Goal: Transaction & Acquisition: Purchase product/service

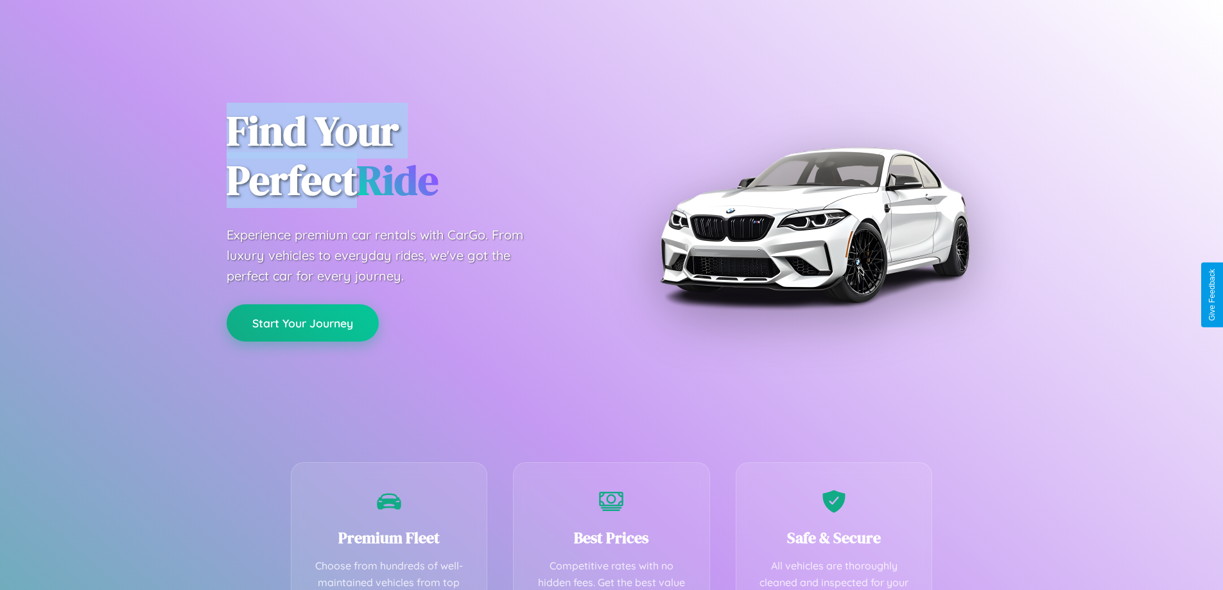
click at [302, 323] on button "Start Your Journey" at bounding box center [303, 322] width 152 height 37
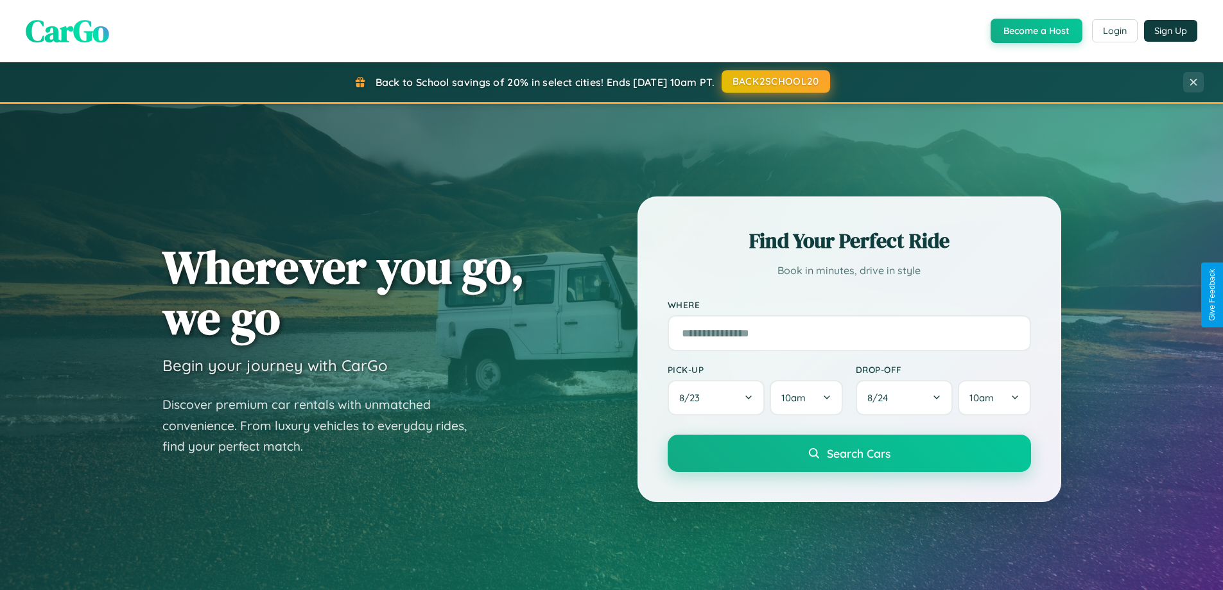
click at [775, 82] on button "BACK2SCHOOL20" at bounding box center [776, 81] width 108 height 23
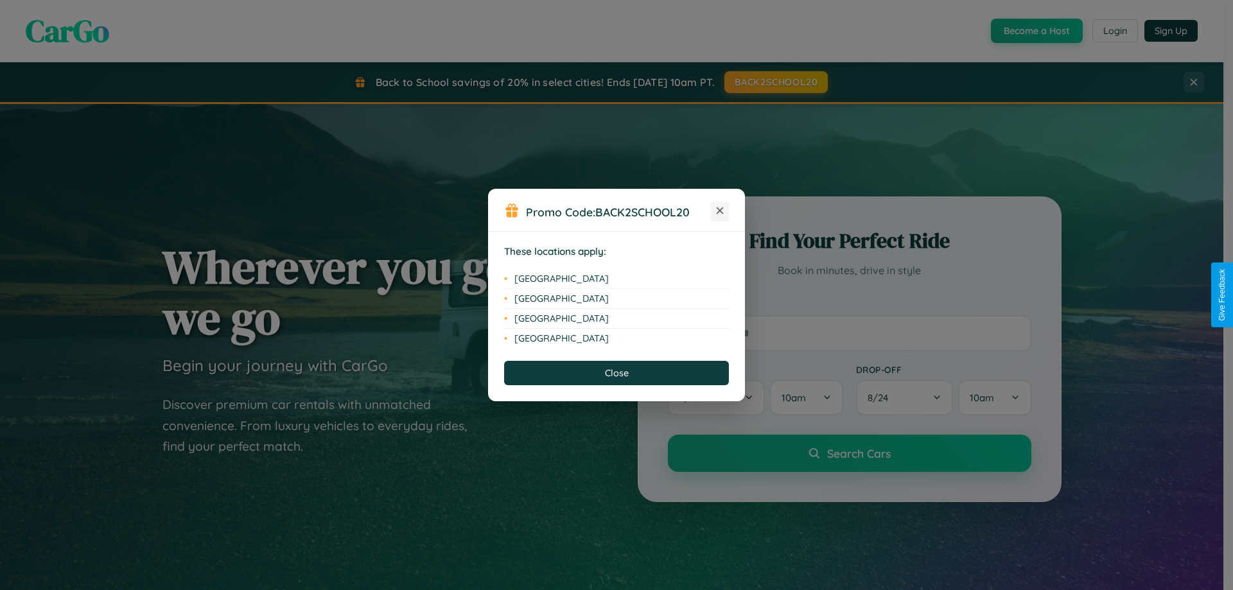
click at [720, 211] on icon at bounding box center [719, 210] width 7 height 7
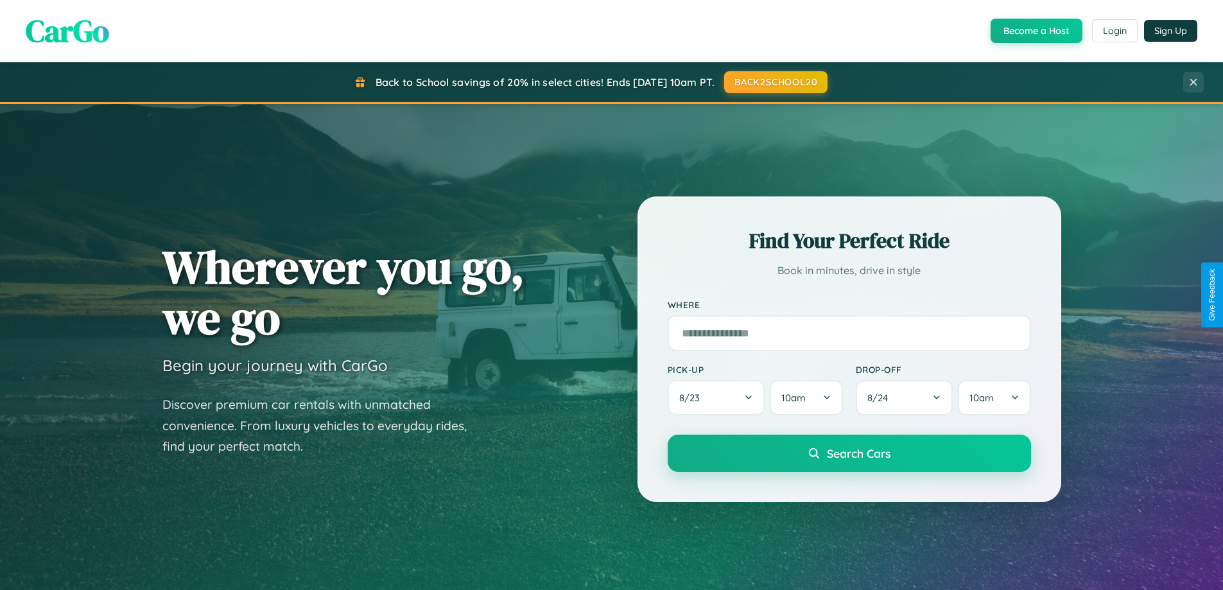
scroll to position [883, 0]
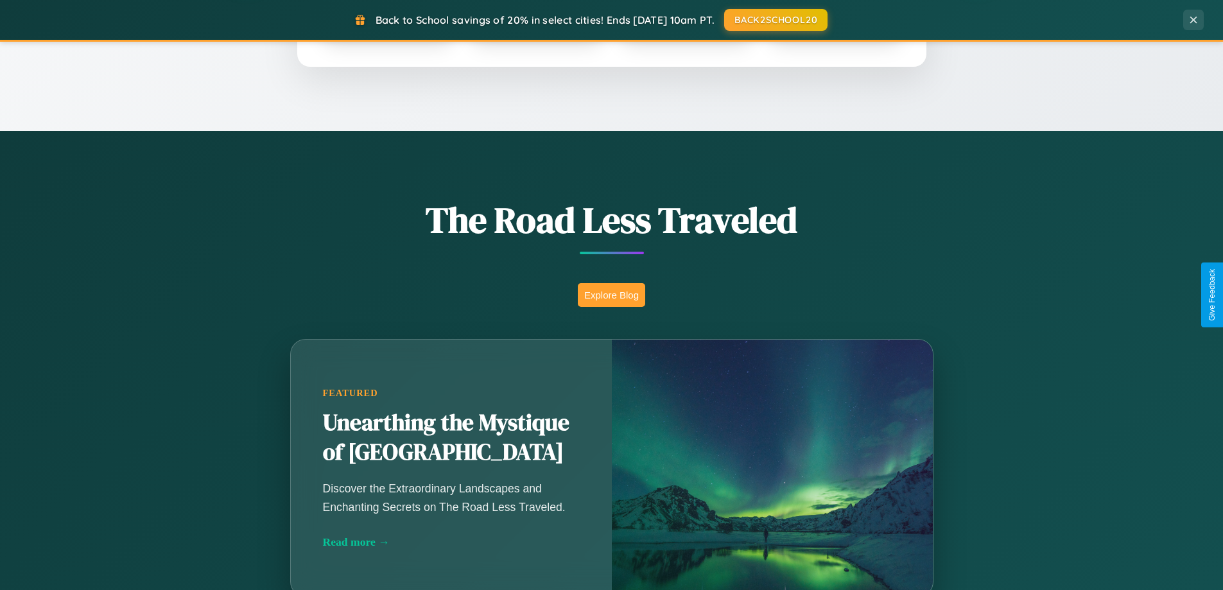
click at [611, 295] on button "Explore Blog" at bounding box center [611, 295] width 67 height 24
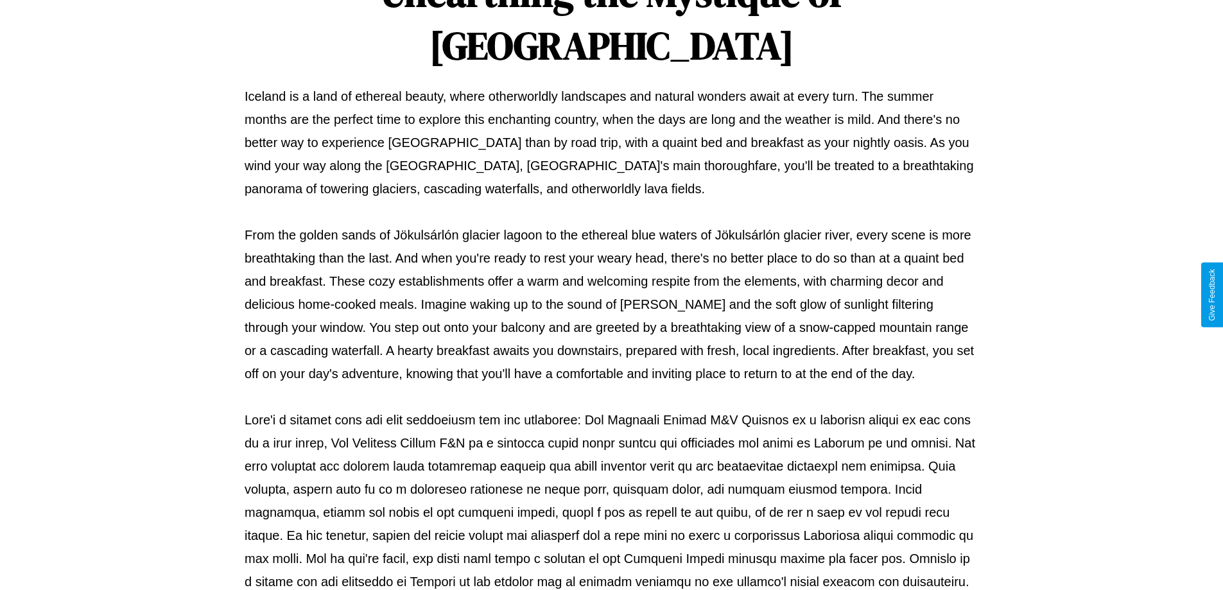
scroll to position [415, 0]
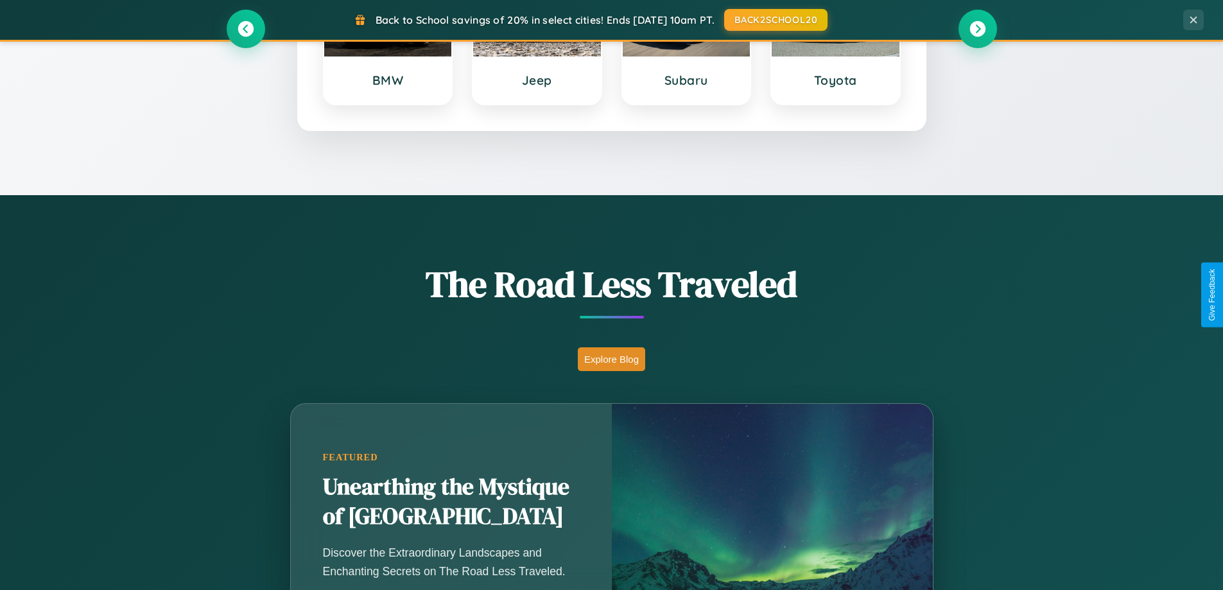
scroll to position [38, 0]
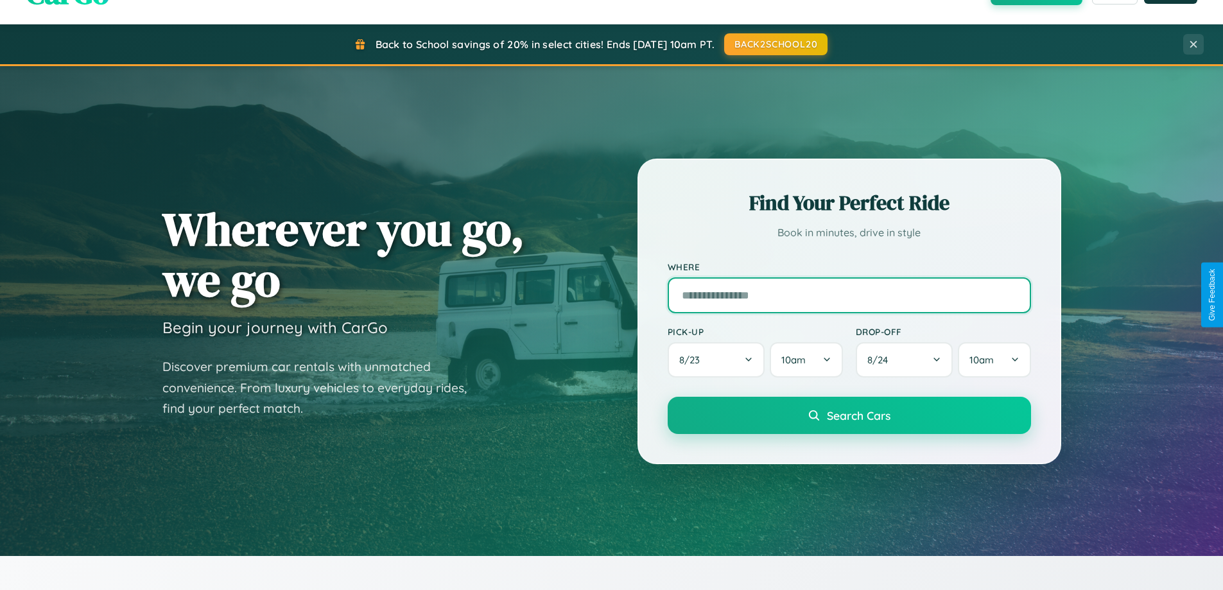
click at [849, 295] on input "text" at bounding box center [849, 295] width 363 height 36
type input "**********"
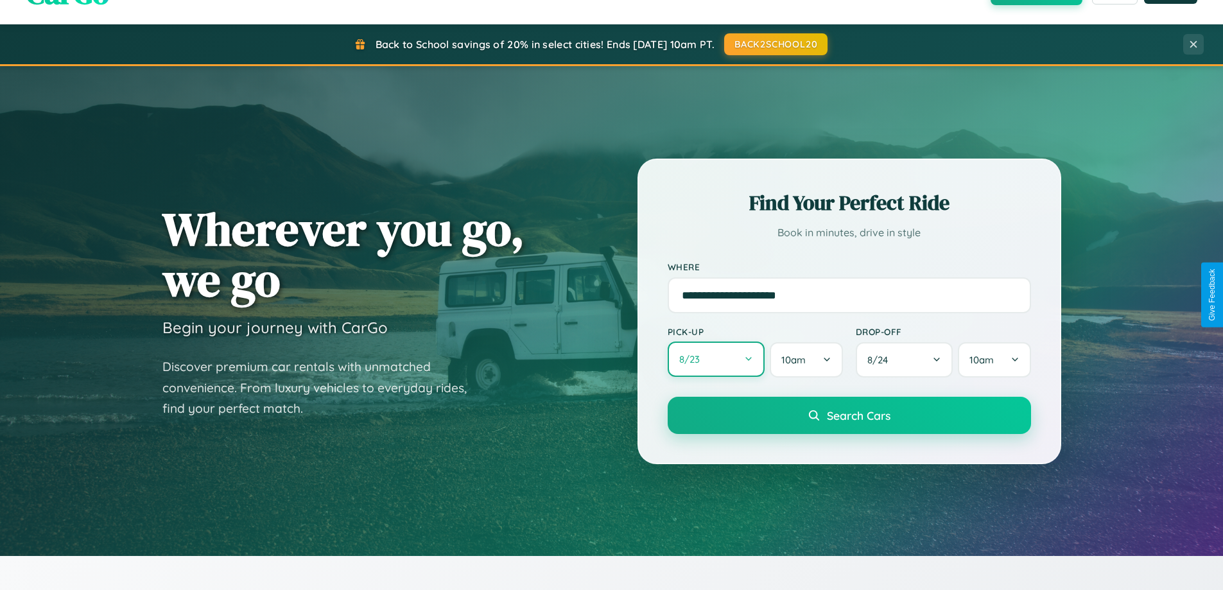
click at [716, 360] on button "8 / 23" at bounding box center [717, 359] width 98 height 35
select select "*"
select select "****"
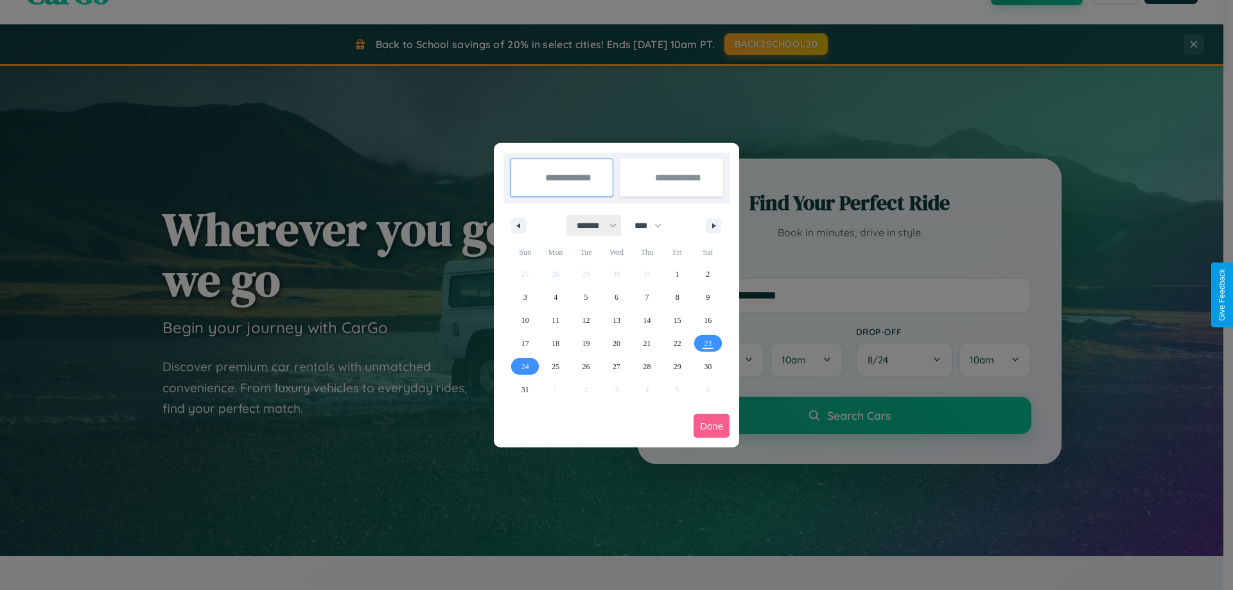
drag, startPoint x: 591, startPoint y: 225, endPoint x: 616, endPoint y: 257, distance: 41.1
click at [591, 225] on select "******* ******** ***** ***** *** **** **** ****** ********* ******* ******** **…" at bounding box center [594, 225] width 55 height 21
select select "**"
click at [525, 320] on span "9" at bounding box center [525, 320] width 4 height 23
type input "**********"
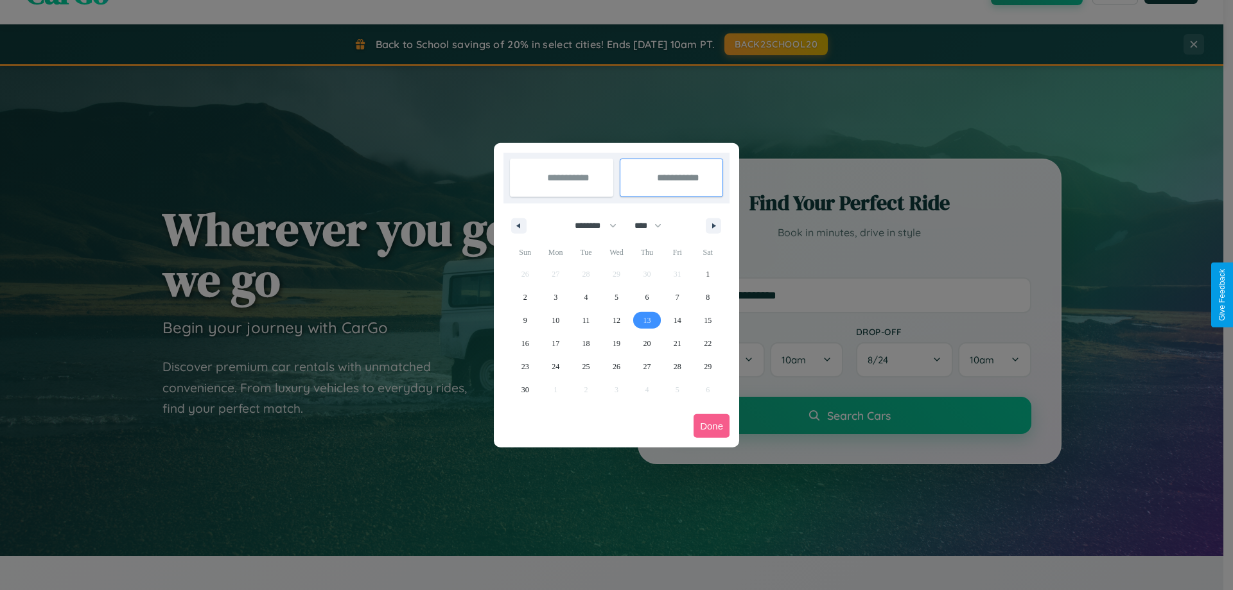
click at [646, 320] on span "13" at bounding box center [647, 320] width 8 height 23
type input "**********"
click at [711, 426] on button "Done" at bounding box center [711, 426] width 36 height 24
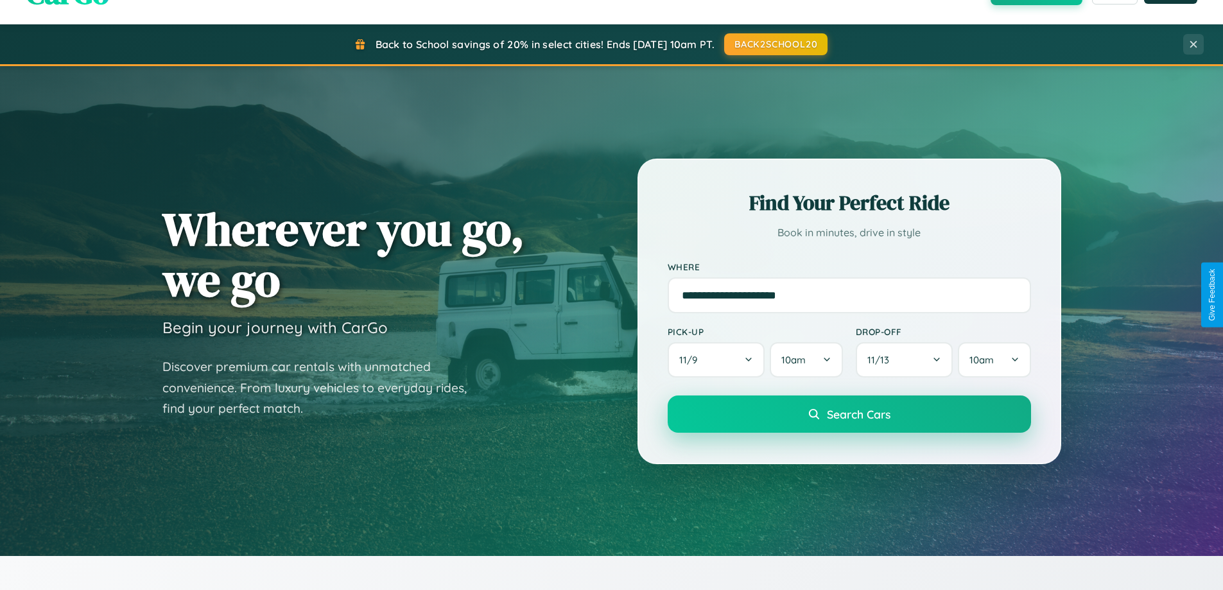
click at [849, 414] on span "Search Cars" at bounding box center [859, 414] width 64 height 14
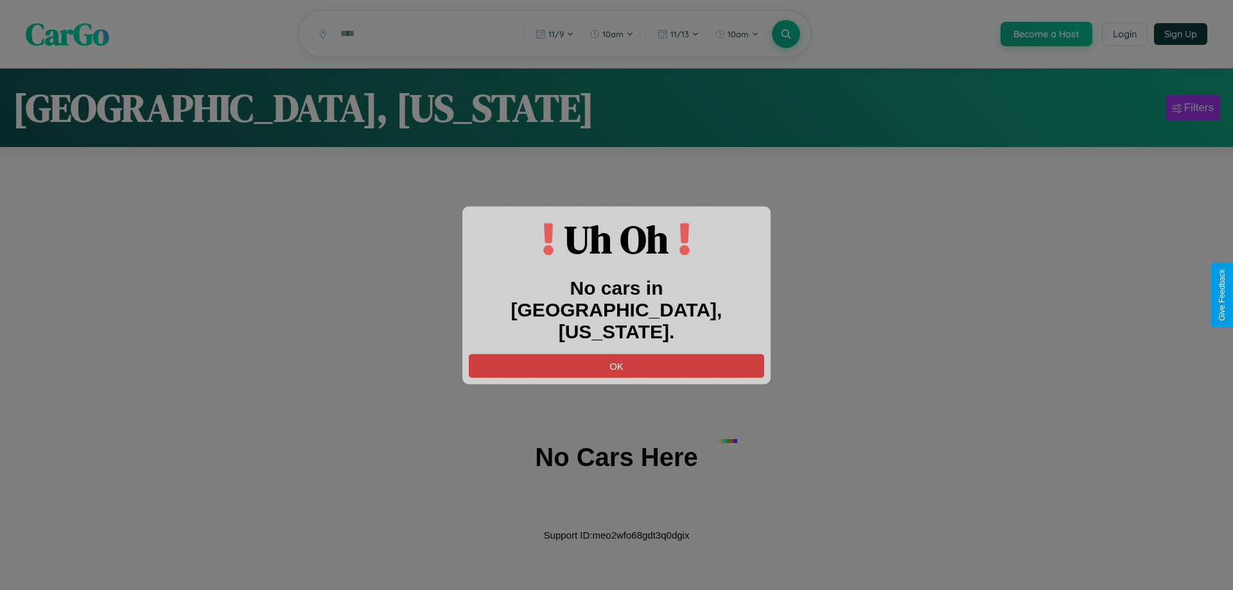
click at [616, 354] on button "OK" at bounding box center [616, 366] width 295 height 24
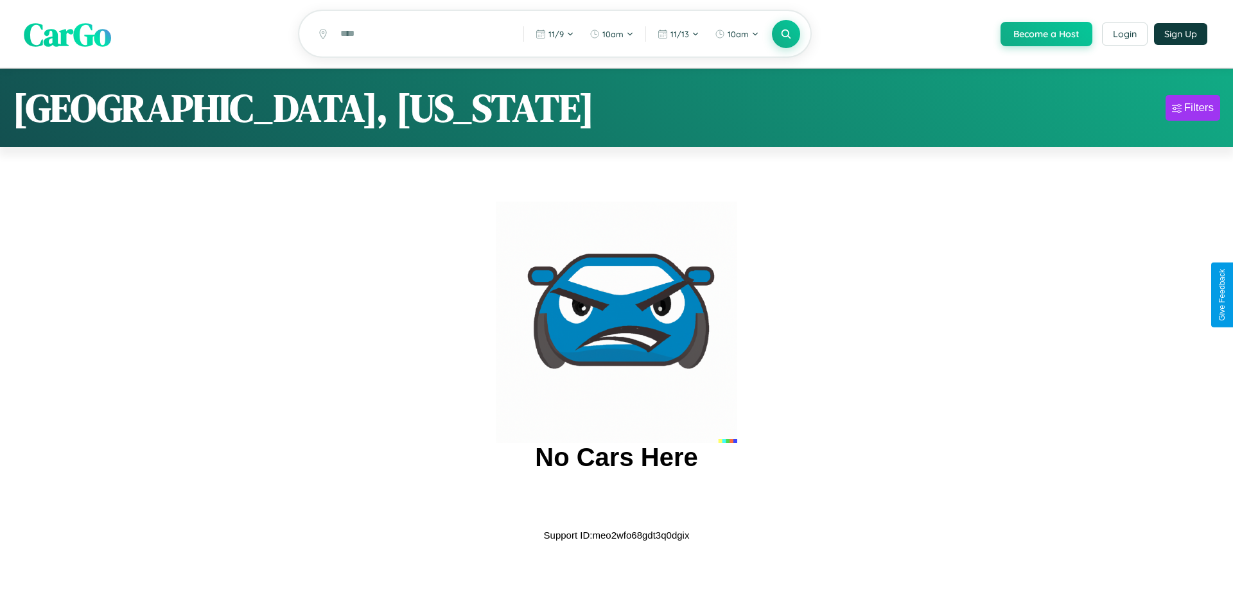
click at [67, 35] on span "CarGo" at bounding box center [67, 34] width 87 height 44
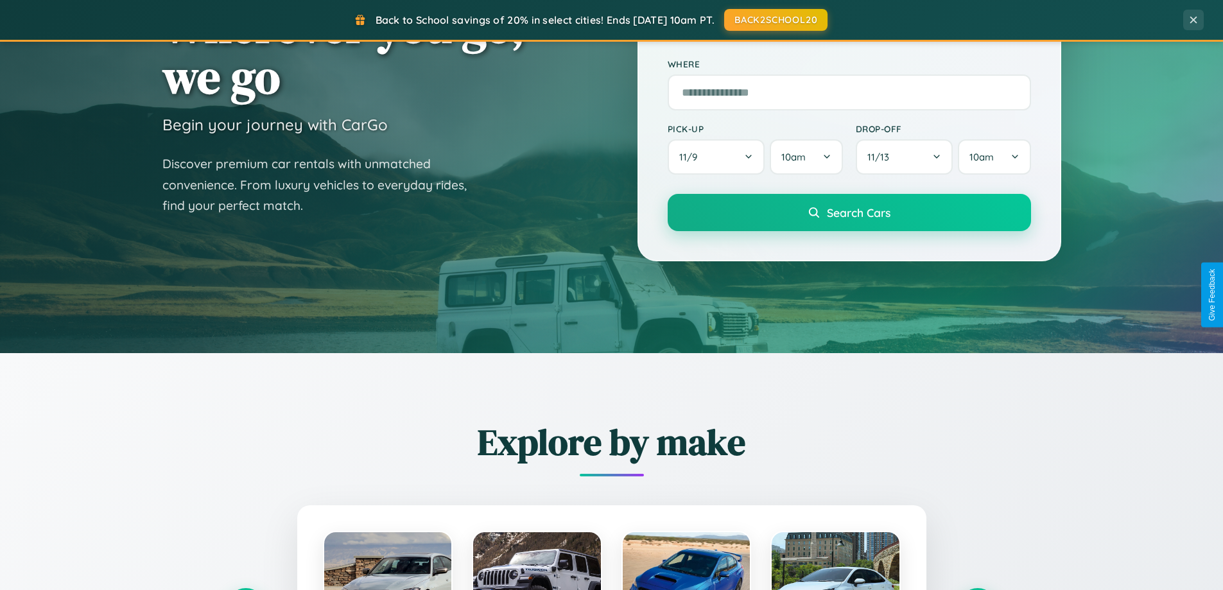
scroll to position [2063, 0]
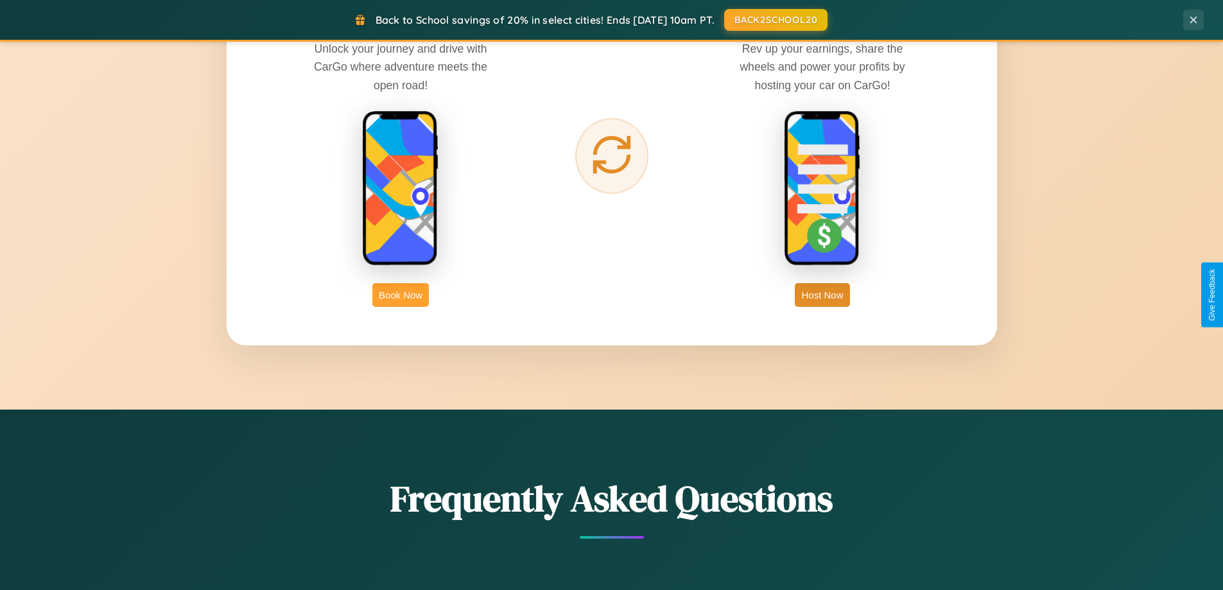
click at [401, 295] on button "Book Now" at bounding box center [400, 295] width 56 height 24
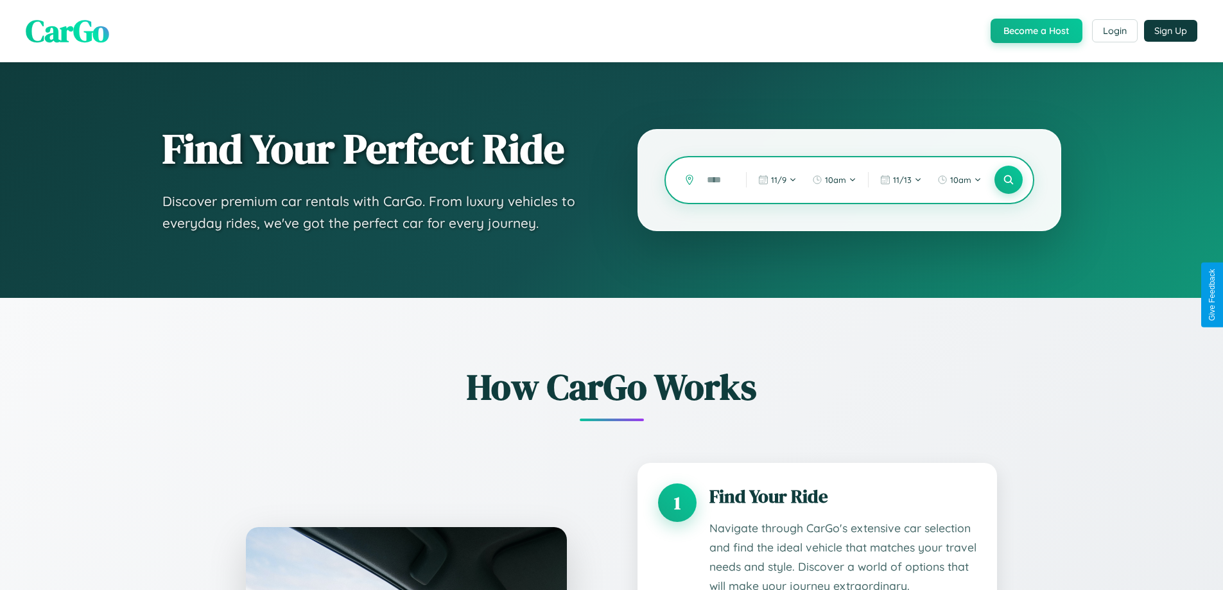
click at [717, 180] on input "text" at bounding box center [716, 180] width 33 height 22
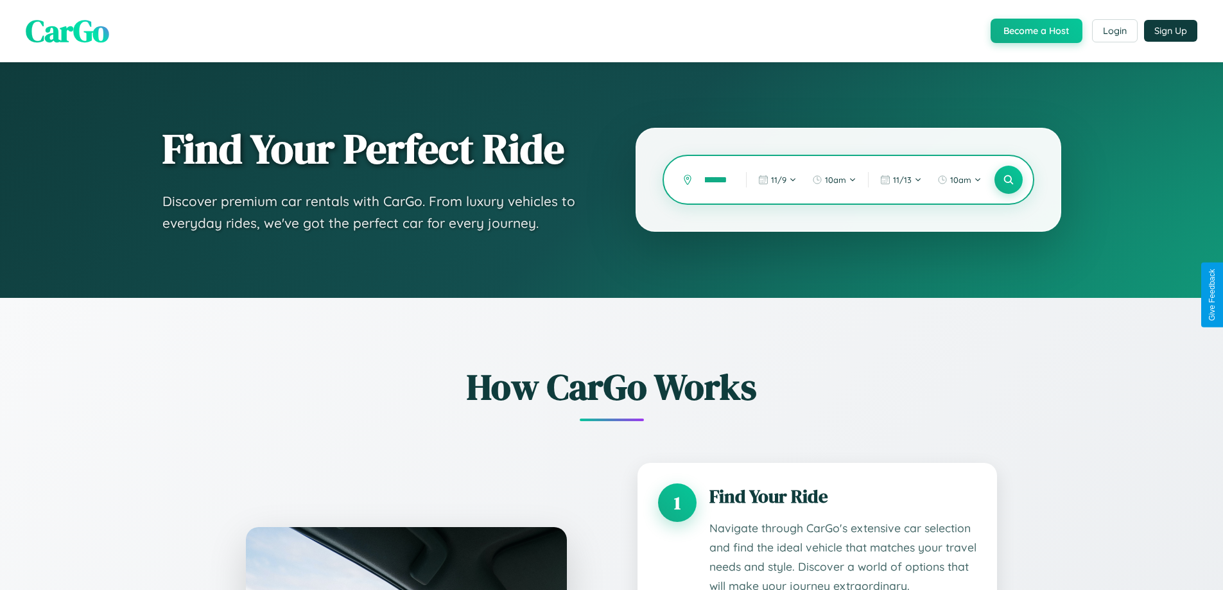
scroll to position [0, 13]
type input "*******"
click at [1008, 180] on icon at bounding box center [1008, 180] width 12 height 12
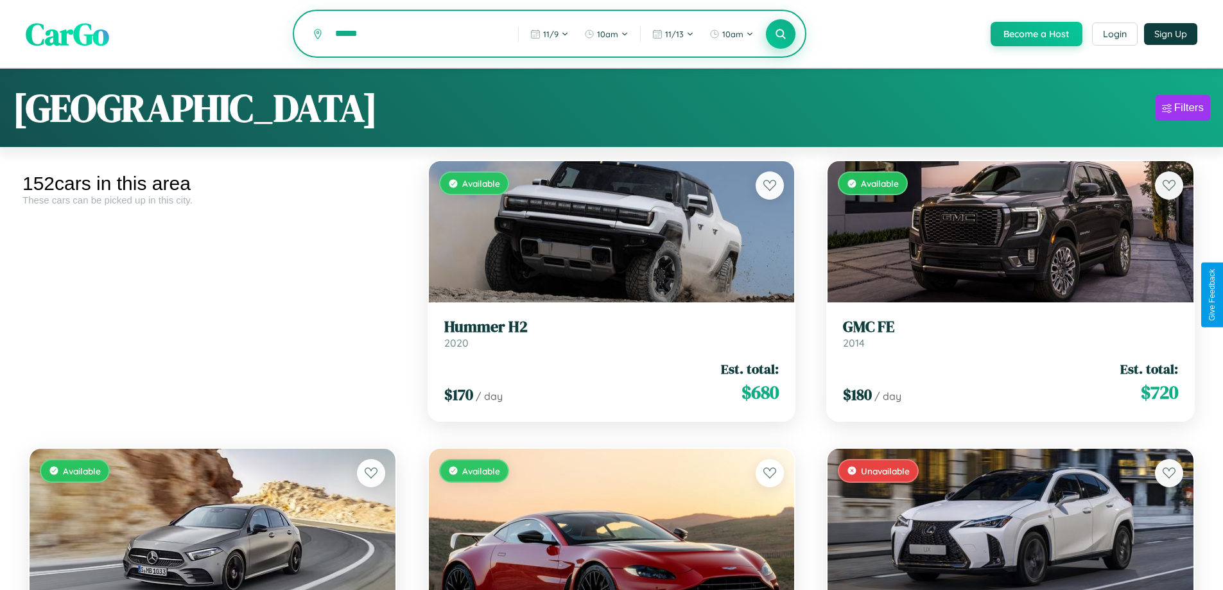
type input "******"
click at [780, 35] on icon at bounding box center [781, 34] width 12 height 12
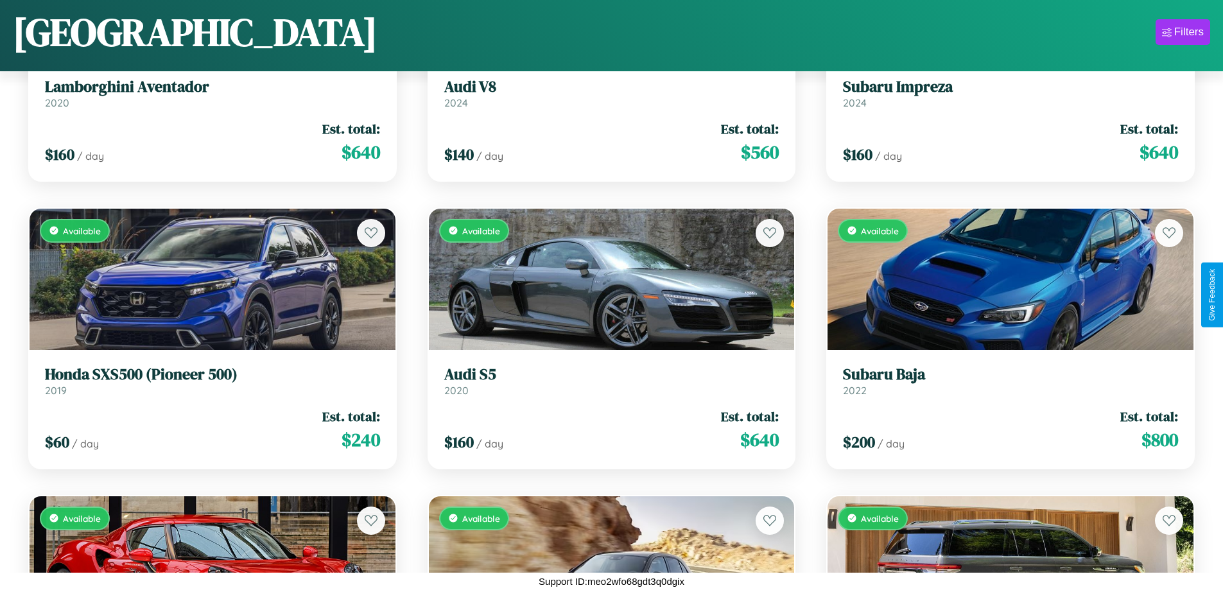
scroll to position [10530, 0]
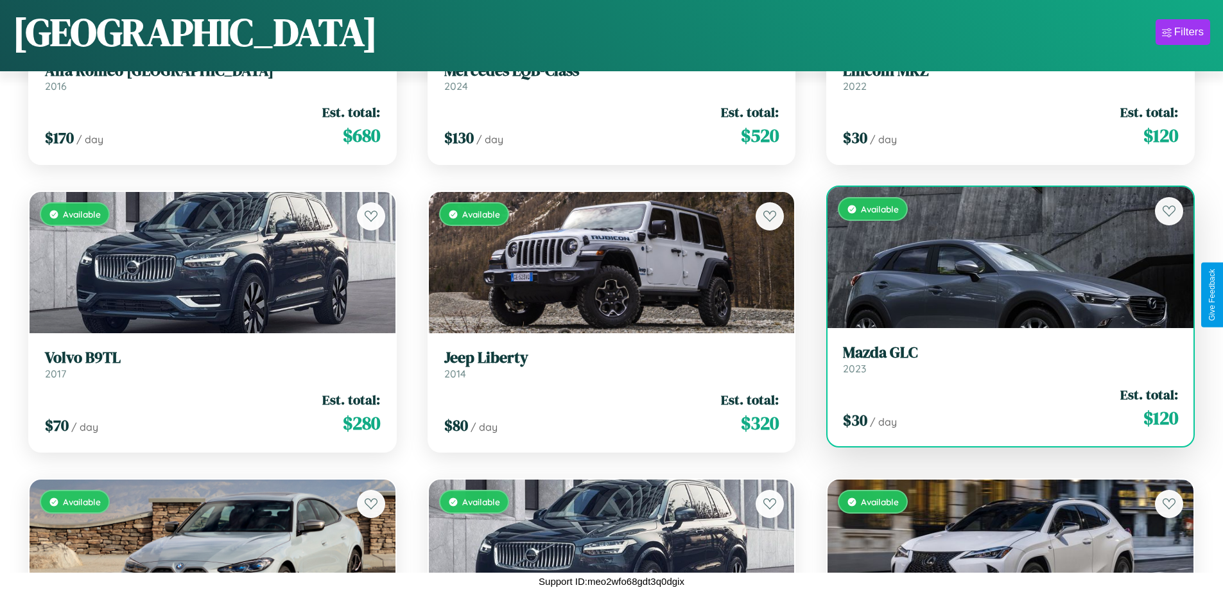
click at [1002, 359] on h3 "Mazda GLC" at bounding box center [1010, 352] width 335 height 19
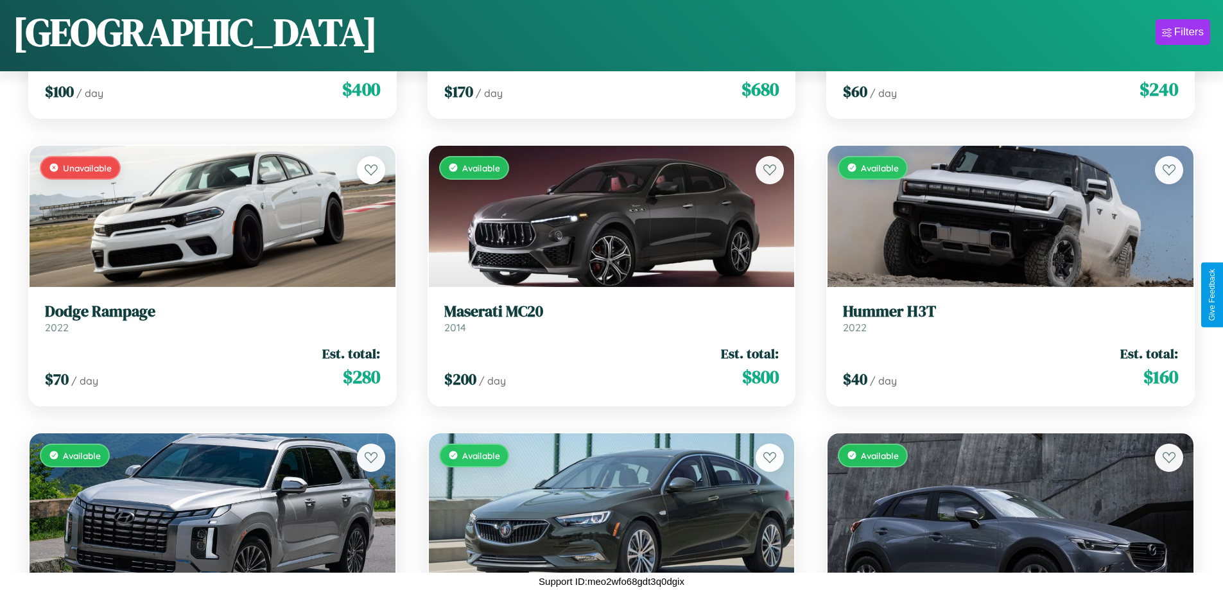
scroll to position [7368, 0]
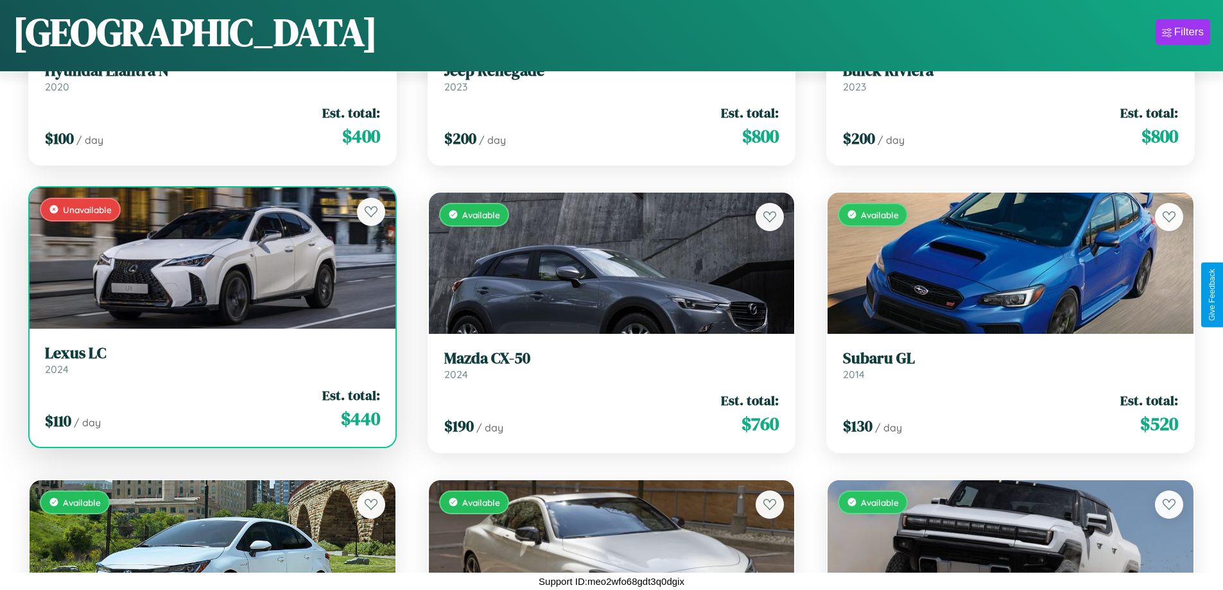
click at [211, 365] on link "Lexus LC 2024" at bounding box center [212, 359] width 335 height 31
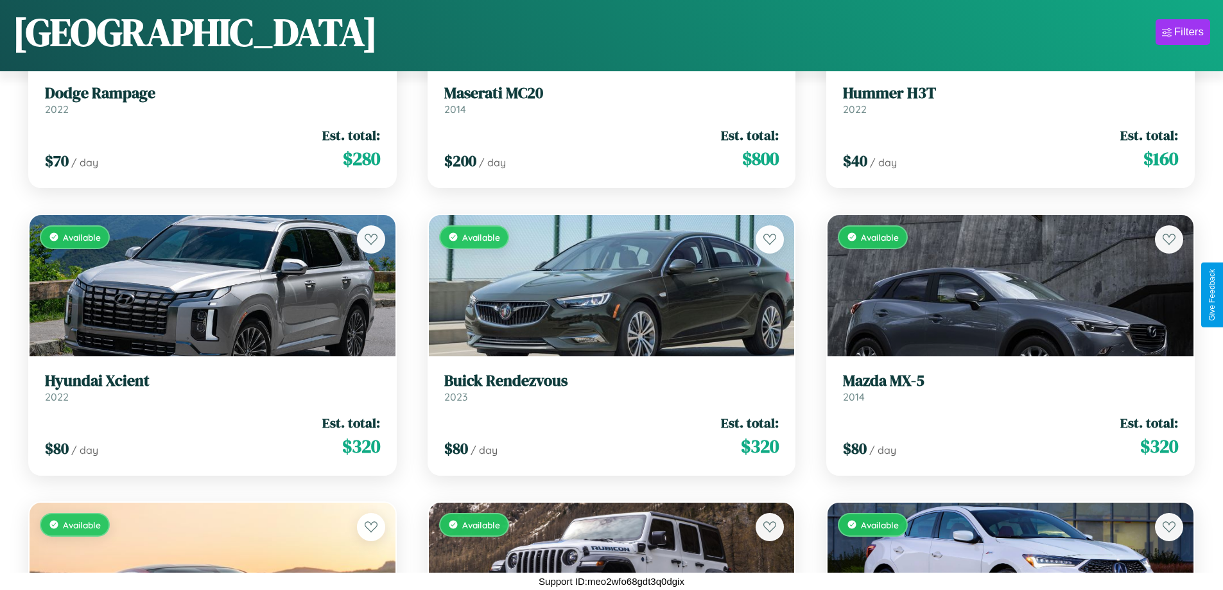
scroll to position [15705, 0]
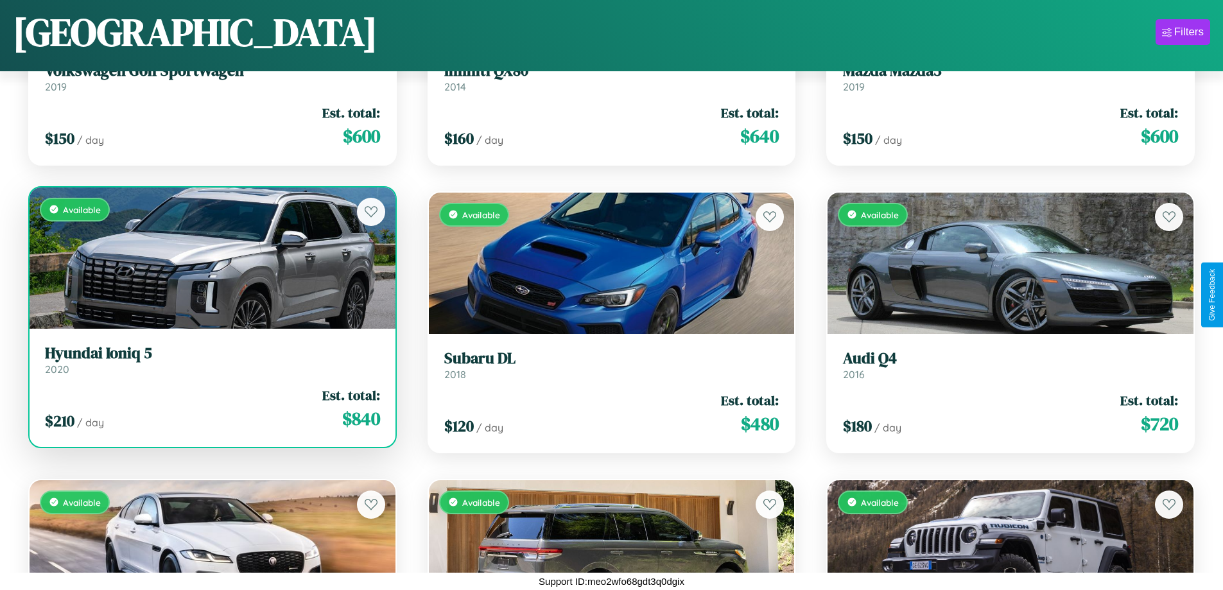
click at [211, 263] on div "Available" at bounding box center [213, 257] width 366 height 141
click at [211, 257] on div "Available" at bounding box center [213, 257] width 366 height 141
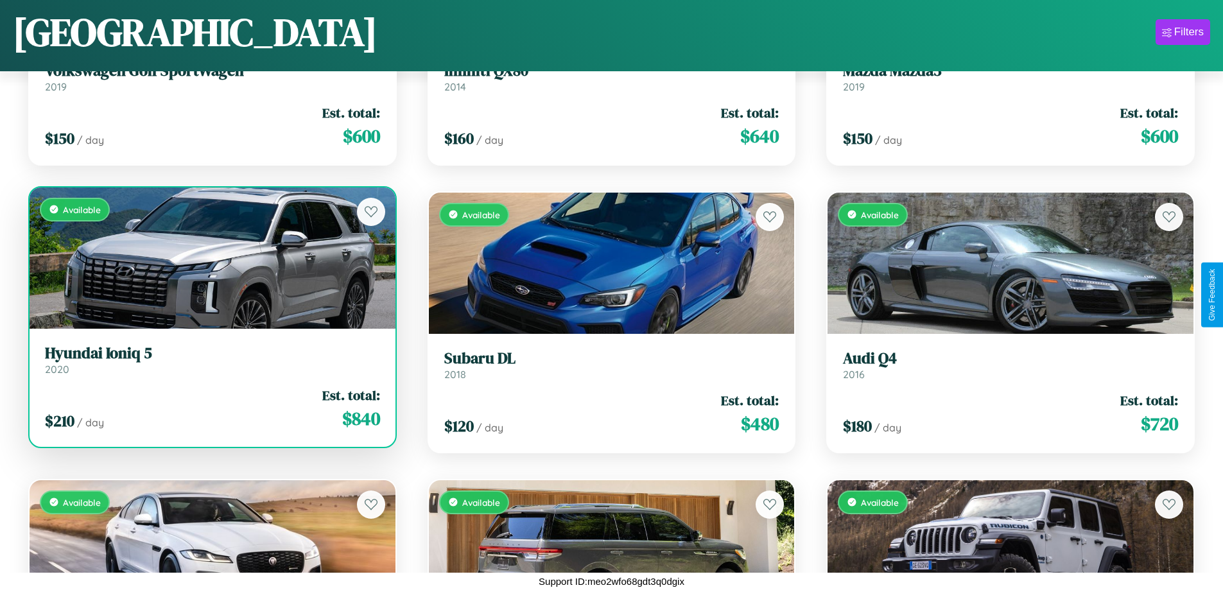
click at [211, 257] on div "Available" at bounding box center [213, 257] width 366 height 141
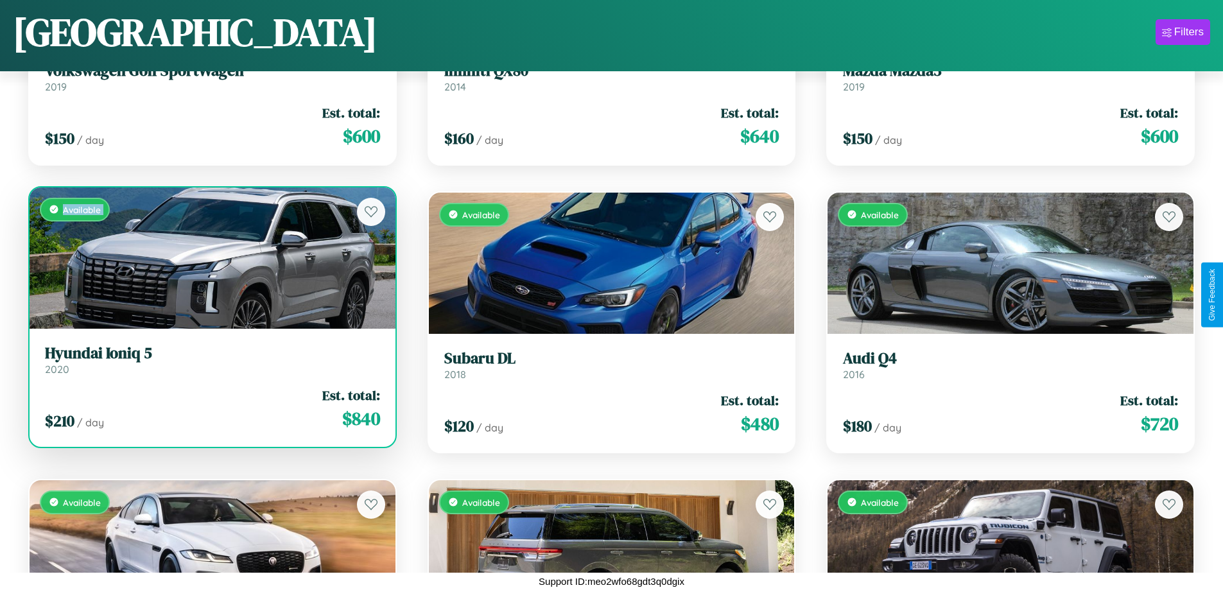
click at [211, 257] on div "Available" at bounding box center [213, 257] width 366 height 141
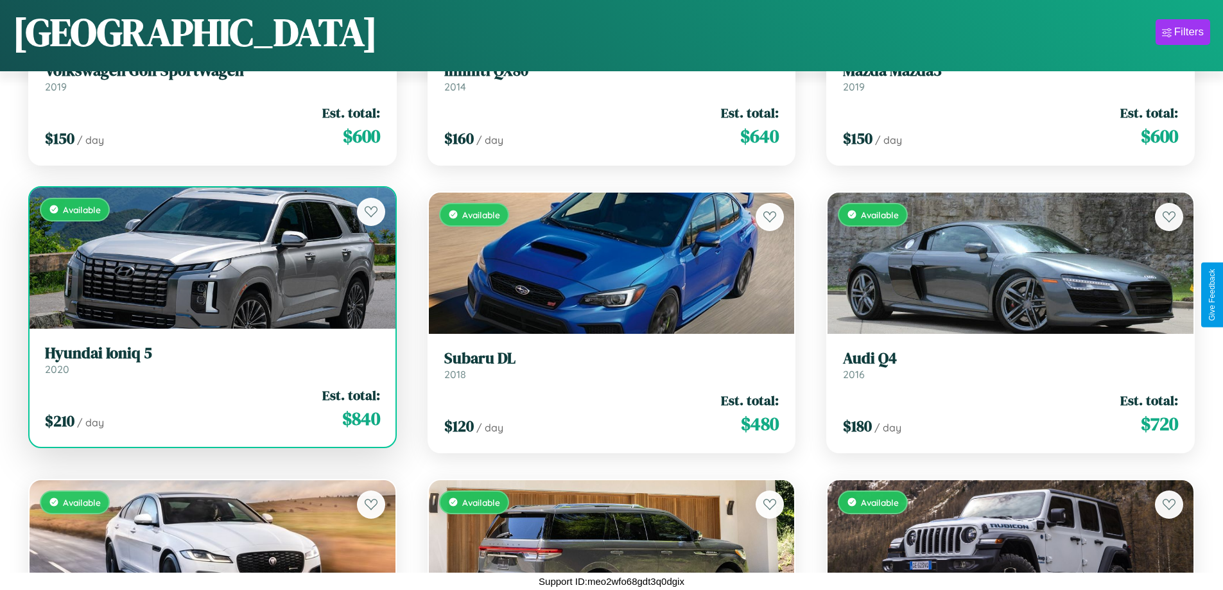
click at [211, 257] on div "Available" at bounding box center [213, 257] width 366 height 141
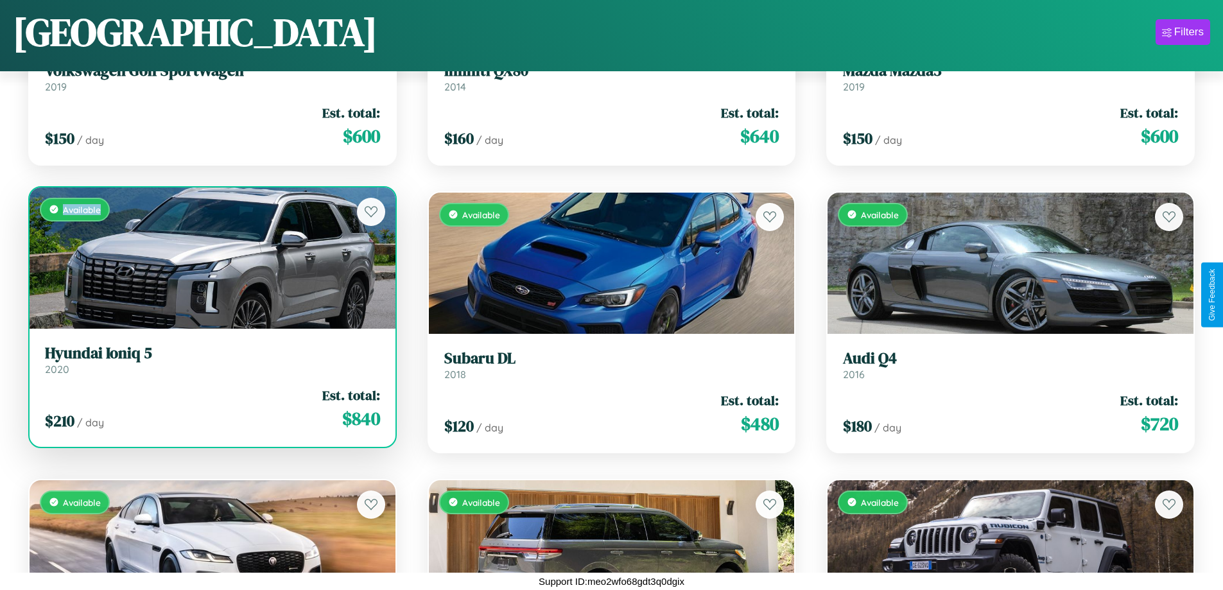
click at [211, 257] on div "Available" at bounding box center [213, 257] width 366 height 141
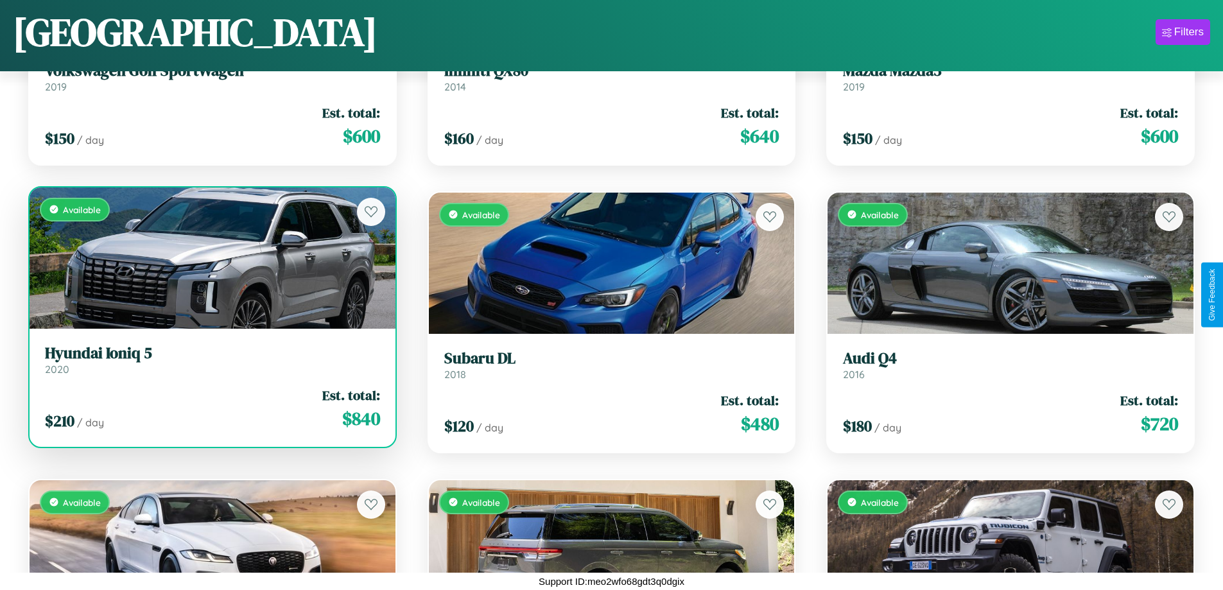
click at [211, 360] on h3 "Hyundai Ioniq 5" at bounding box center [212, 353] width 335 height 19
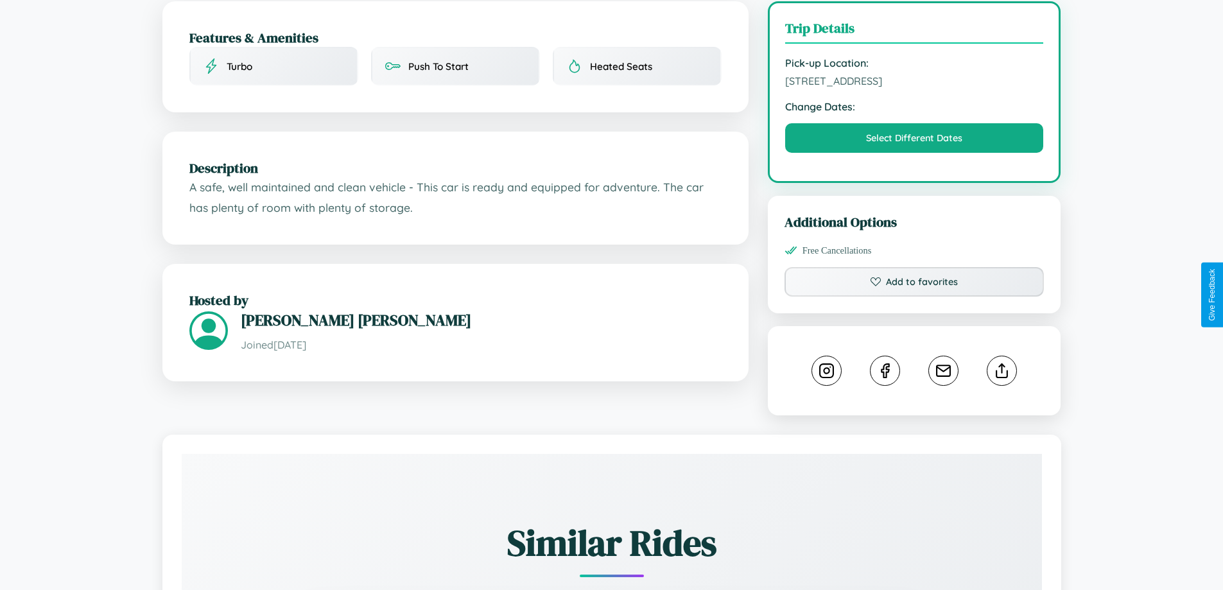
scroll to position [422, 0]
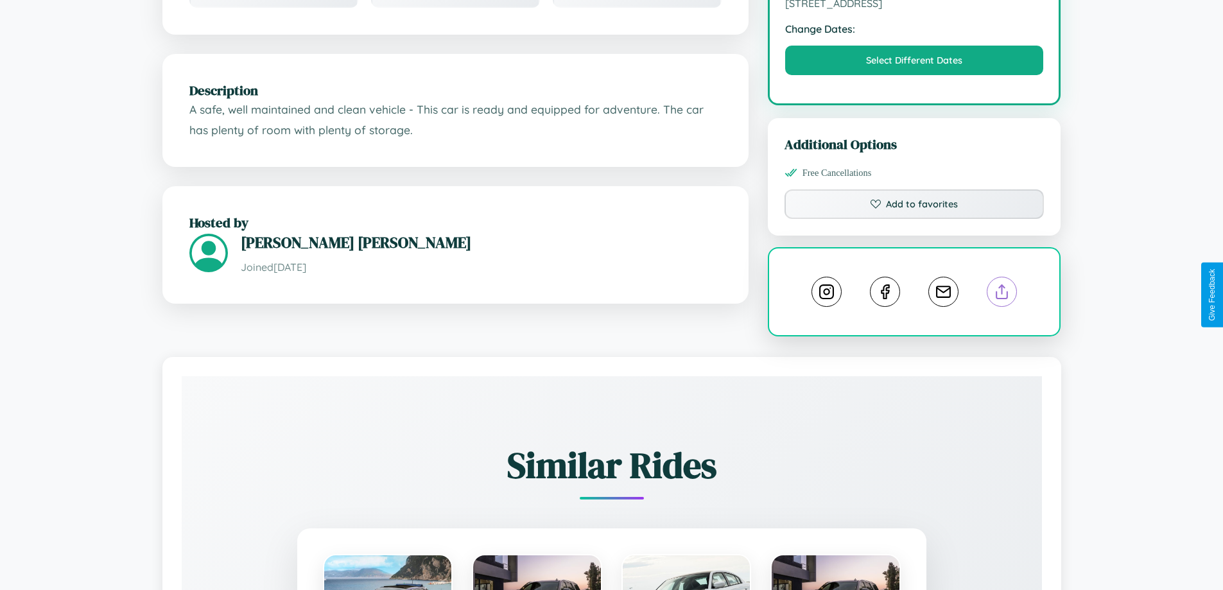
click at [1002, 294] on line at bounding box center [1002, 289] width 0 height 9
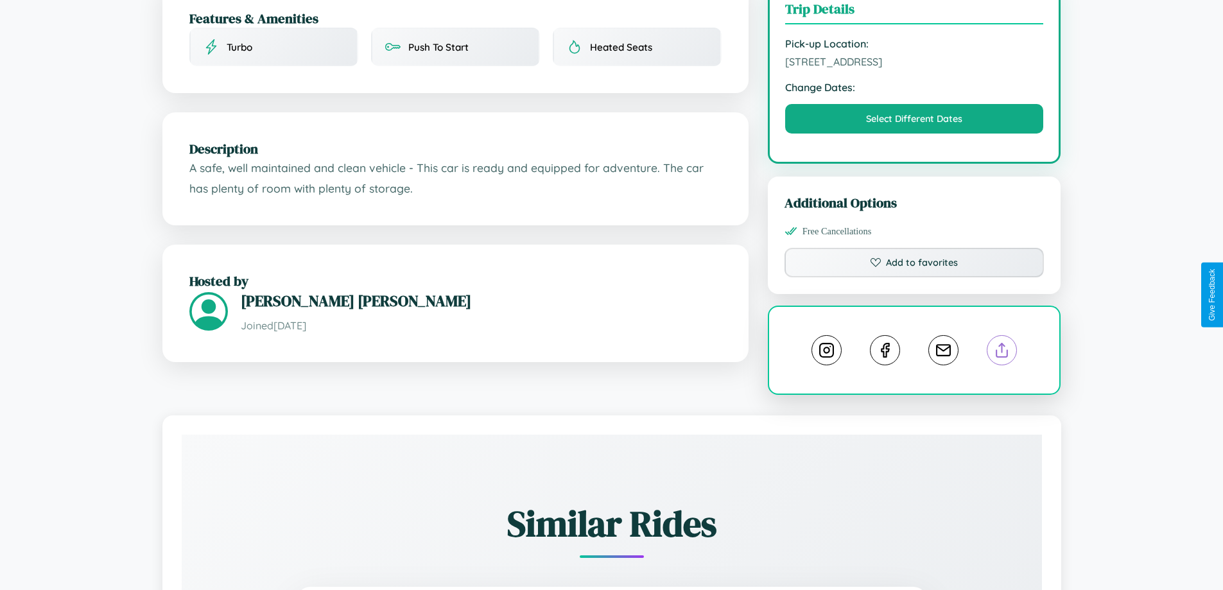
scroll to position [333, 0]
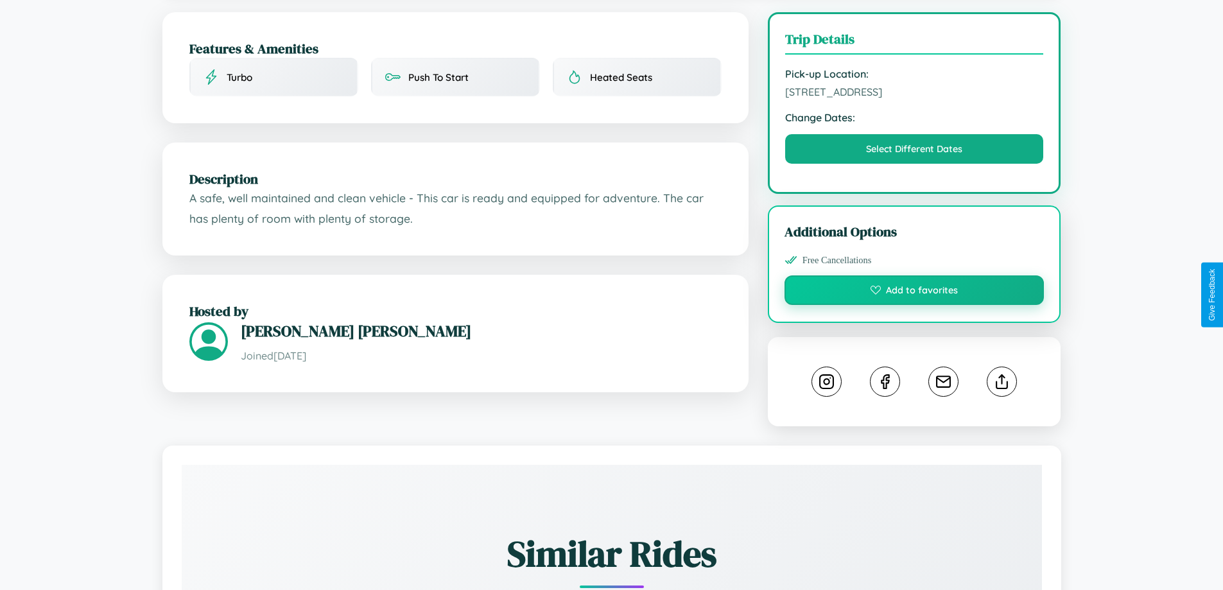
click at [914, 292] on button "Add to favorites" at bounding box center [915, 290] width 260 height 30
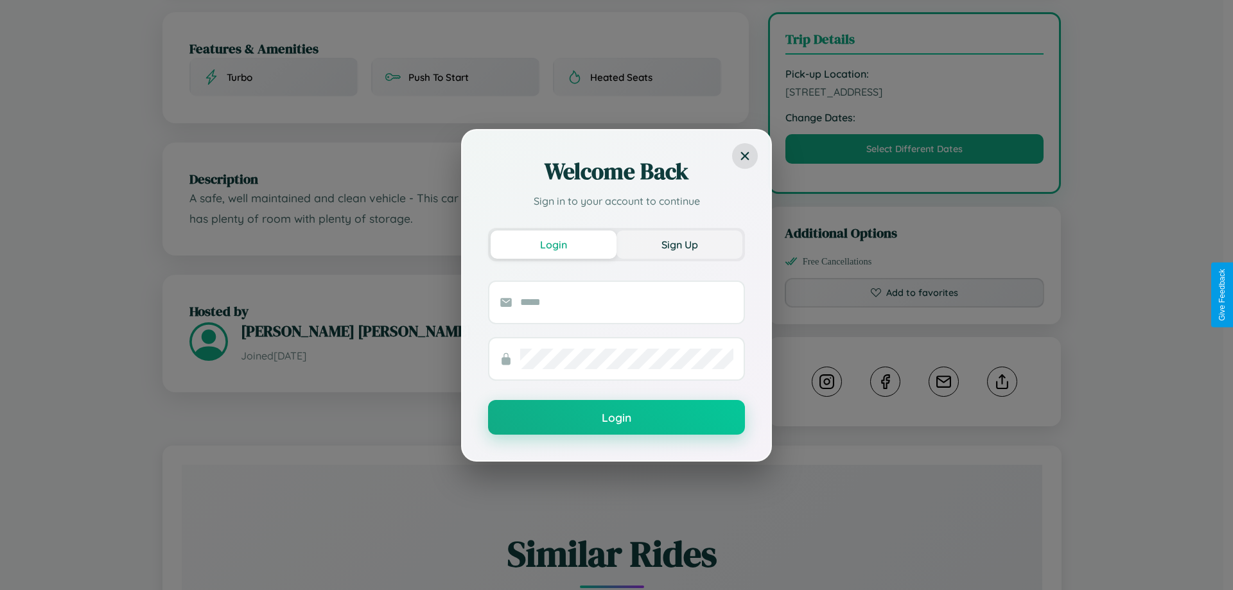
click at [679, 244] on button "Sign Up" at bounding box center [679, 244] width 126 height 28
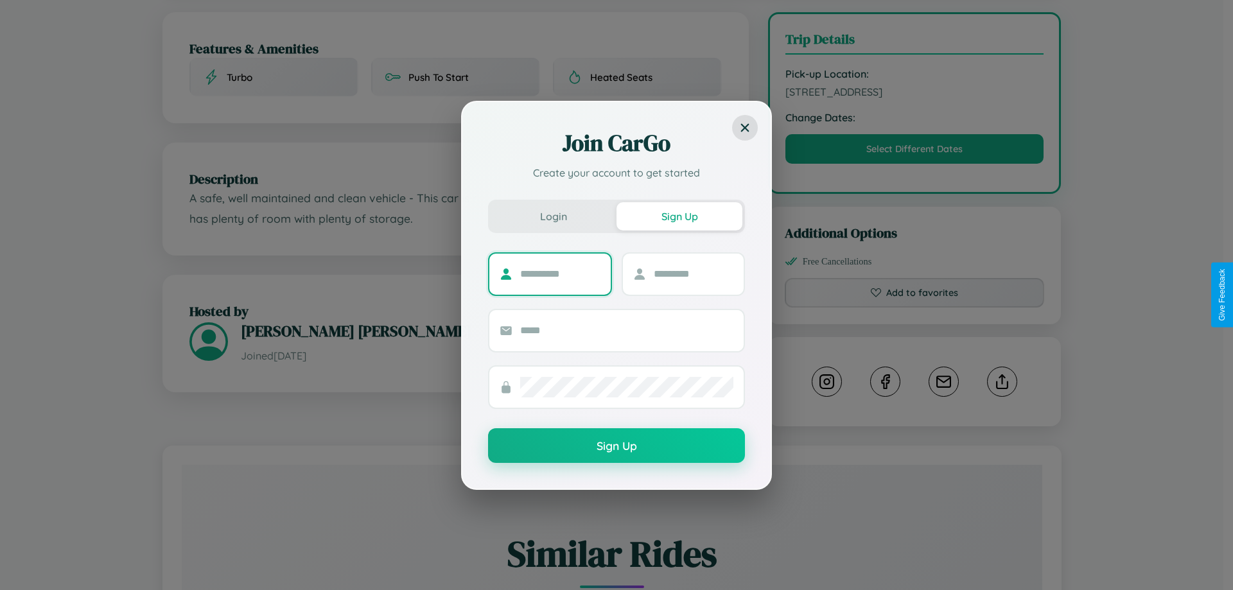
click at [560, 273] on input "text" at bounding box center [560, 274] width 80 height 21
type input "*****"
click at [693, 273] on input "text" at bounding box center [694, 274] width 80 height 21
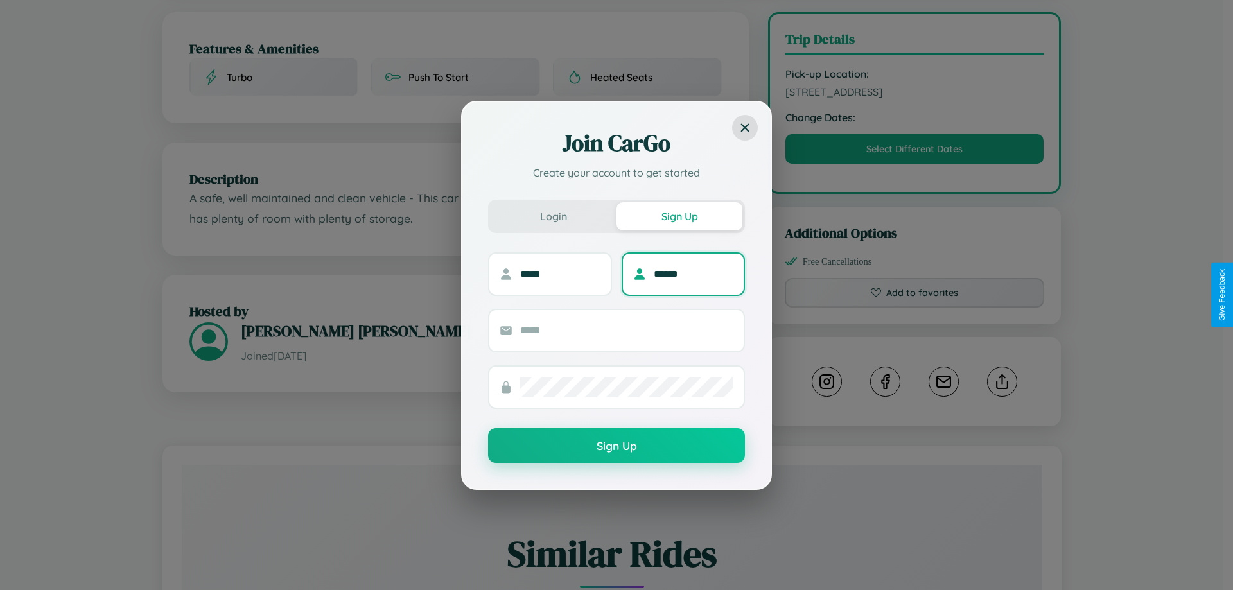
type input "******"
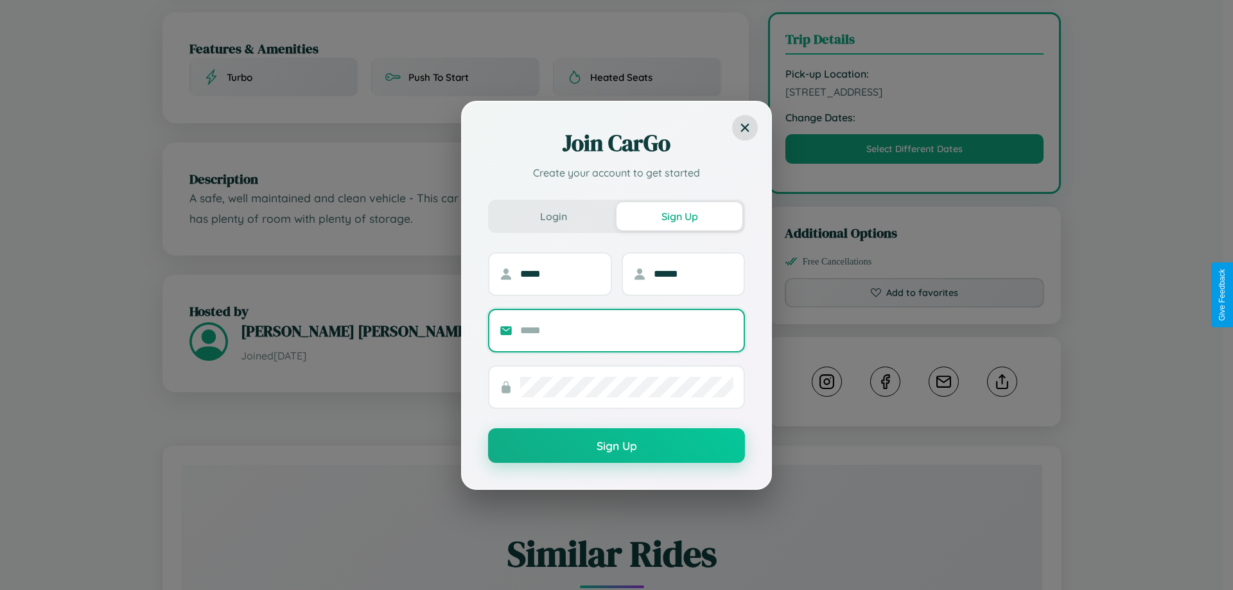
click at [627, 330] on input "text" at bounding box center [626, 330] width 213 height 21
type input "**********"
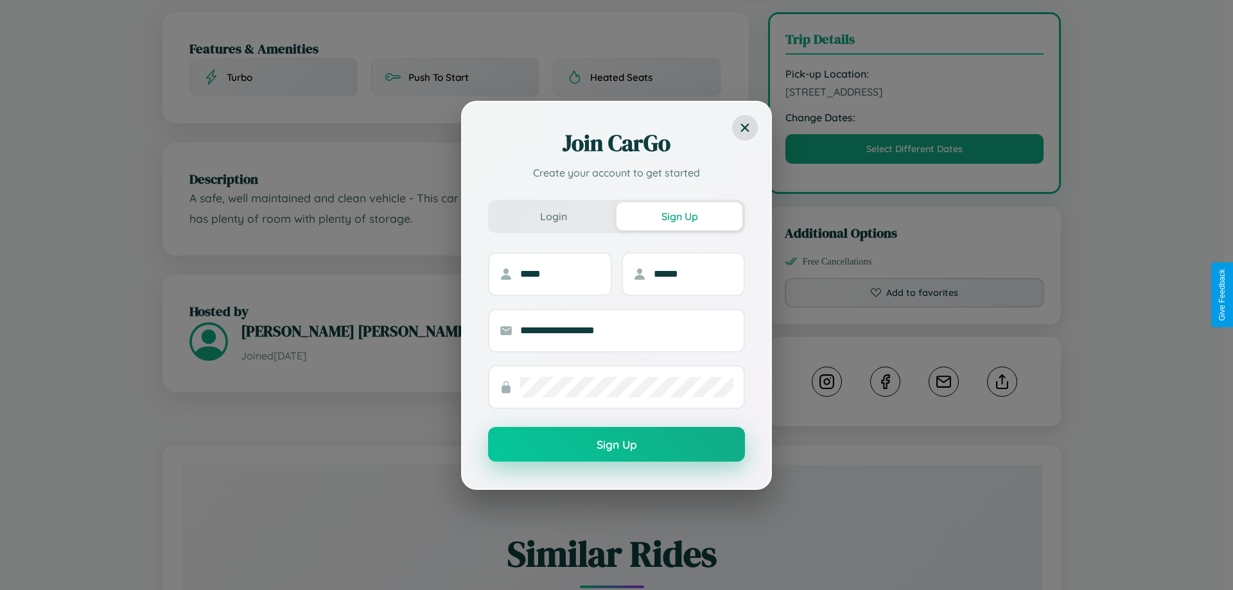
click at [616, 445] on button "Sign Up" at bounding box center [616, 444] width 257 height 35
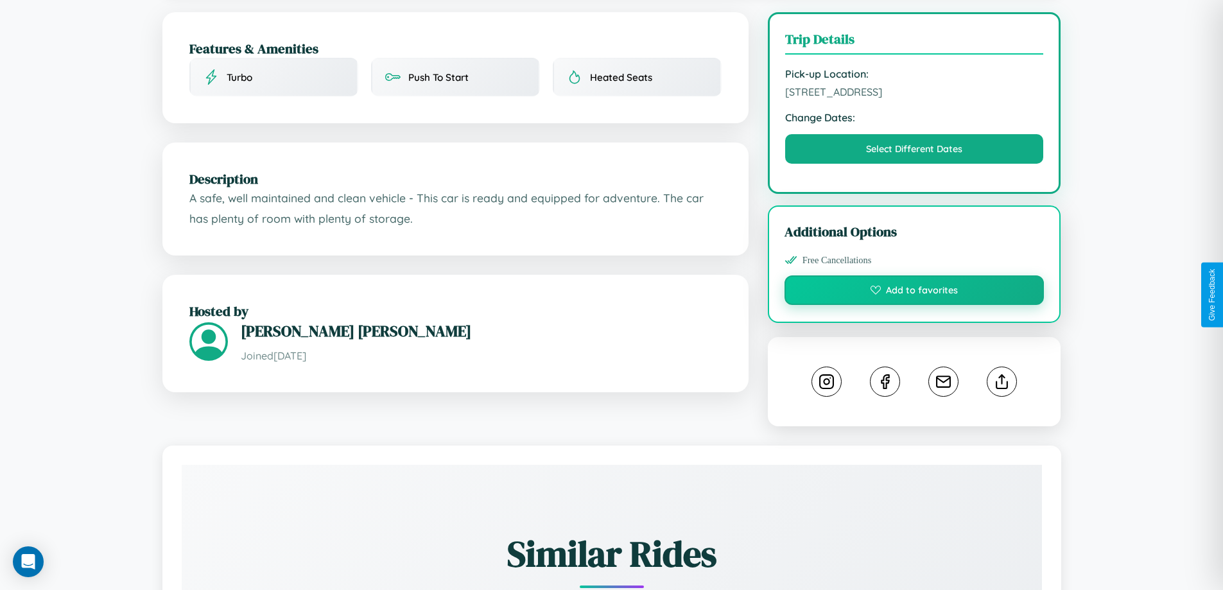
click at [914, 293] on button "Add to favorites" at bounding box center [915, 290] width 260 height 30
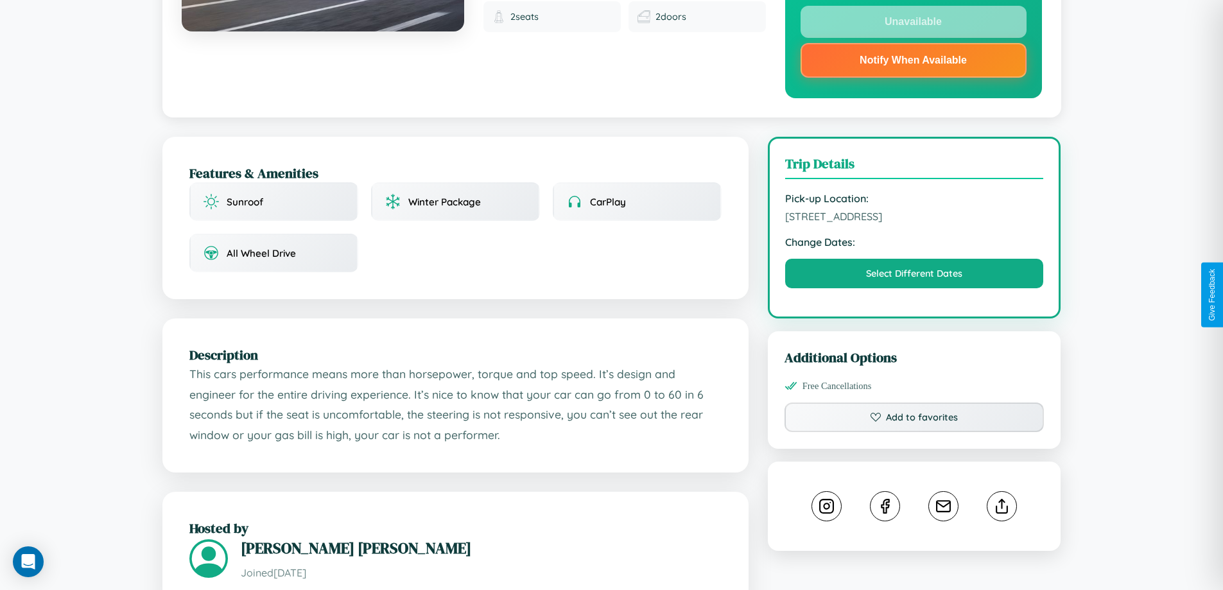
scroll to position [462, 0]
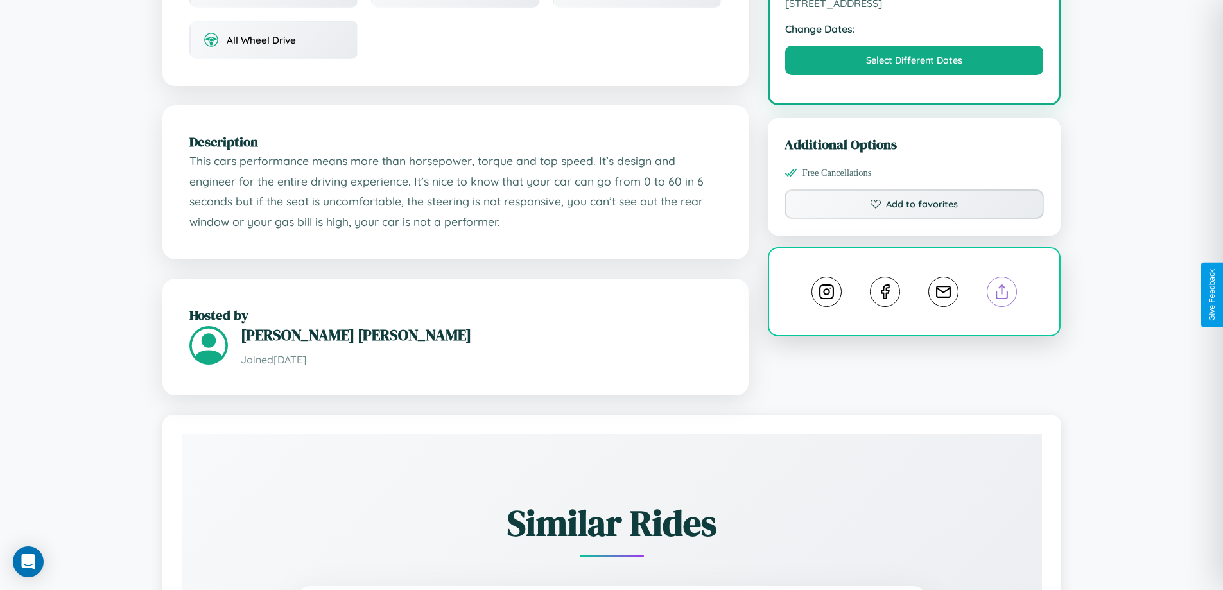
click at [1002, 293] on line at bounding box center [1002, 289] width 0 height 9
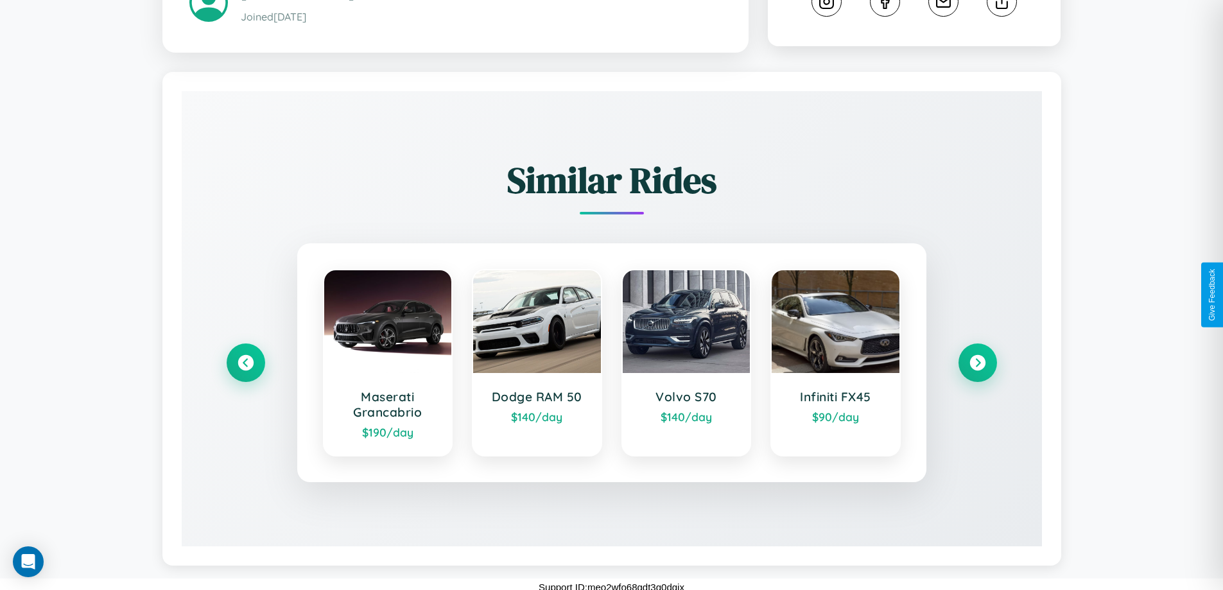
scroll to position [721, 0]
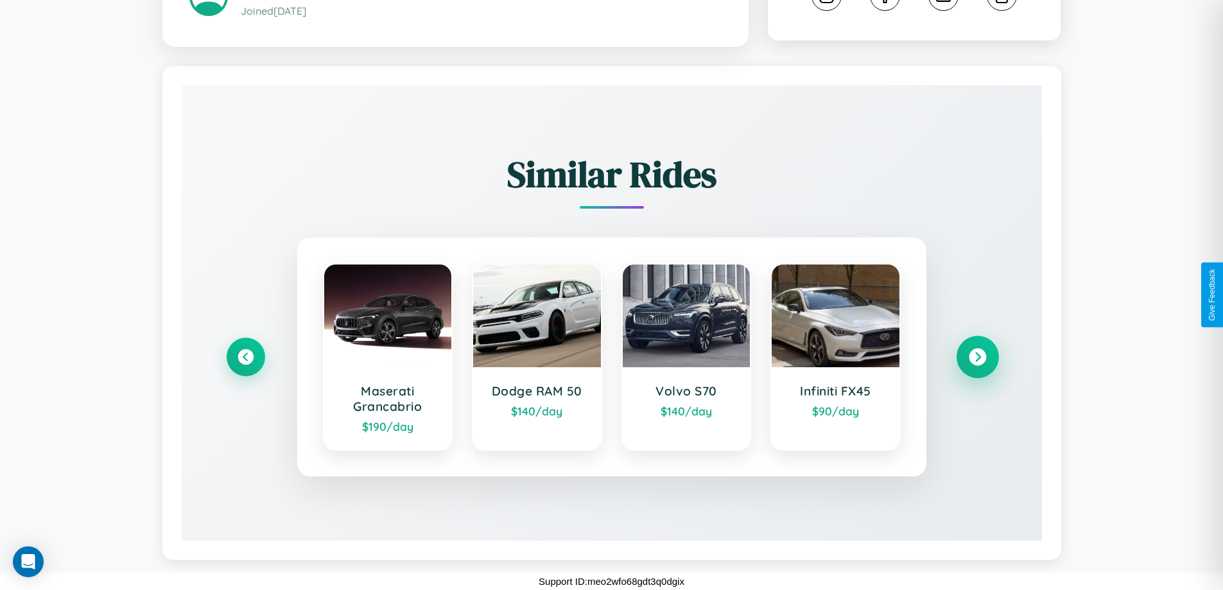
click at [977, 357] on icon at bounding box center [977, 357] width 17 height 17
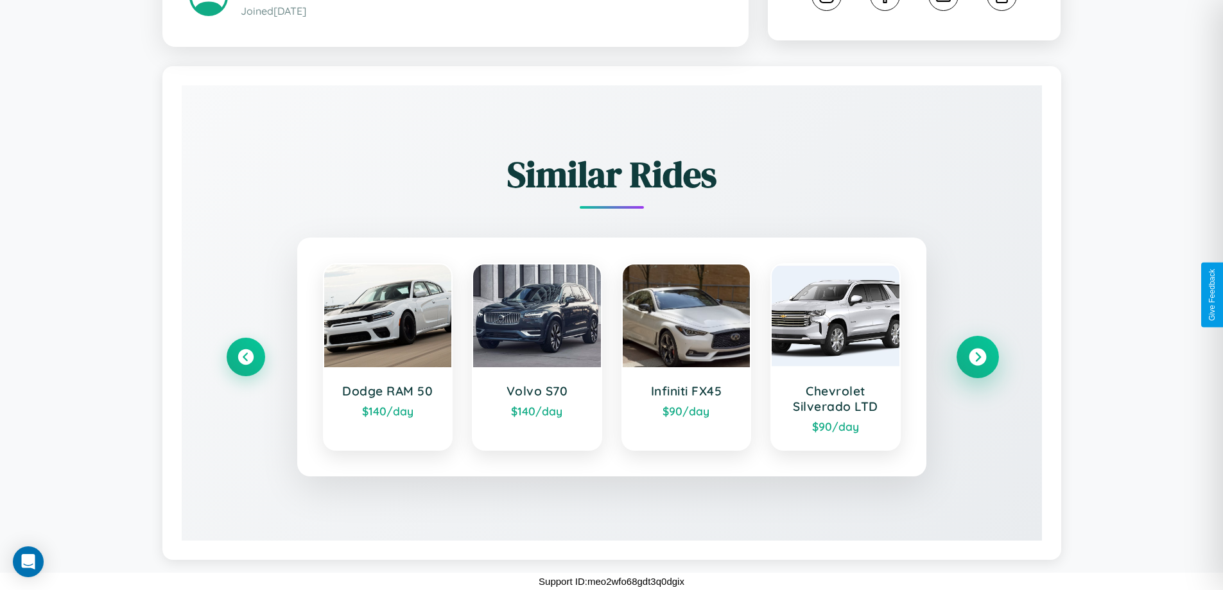
click at [977, 357] on icon at bounding box center [977, 357] width 17 height 17
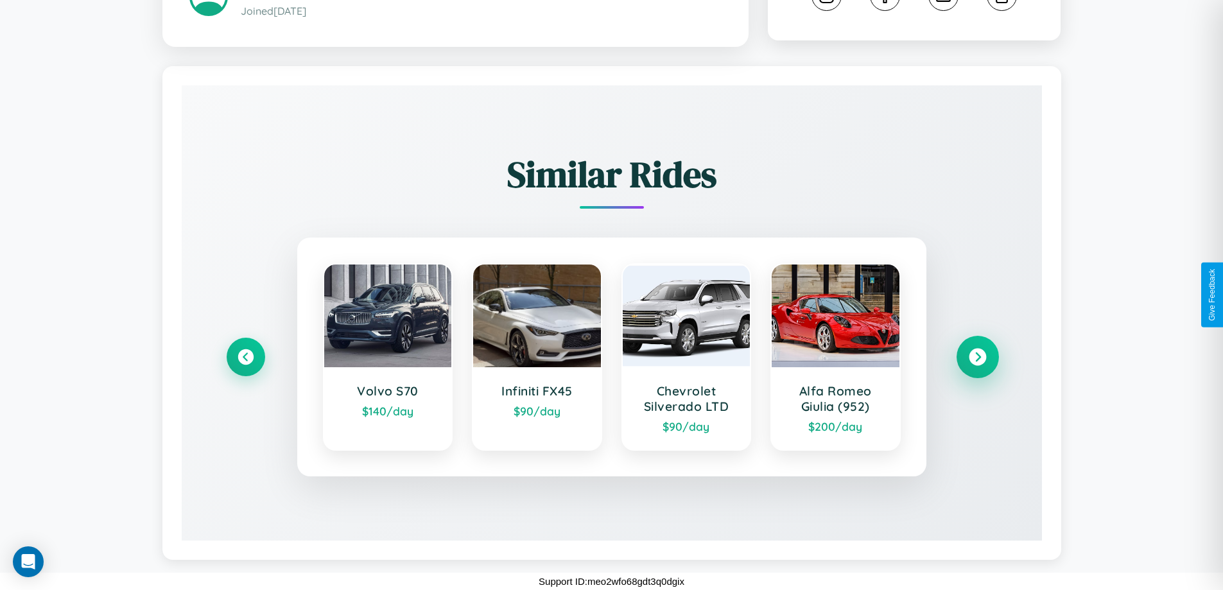
click at [977, 357] on icon at bounding box center [977, 357] width 17 height 17
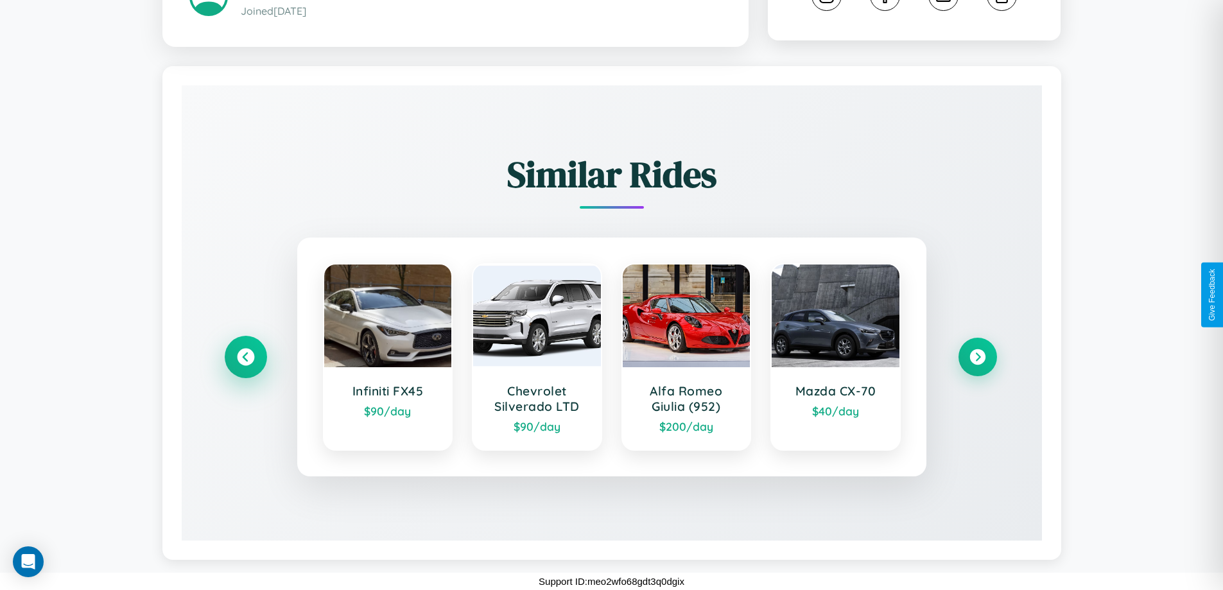
click at [245, 357] on icon at bounding box center [245, 357] width 17 height 17
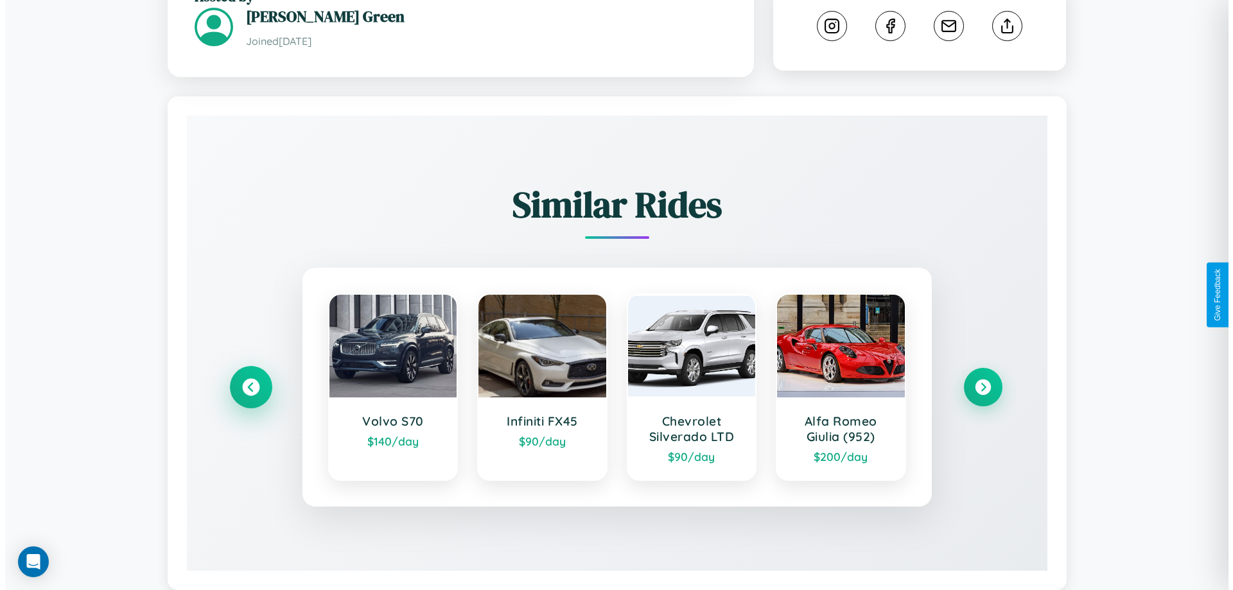
scroll to position [0, 0]
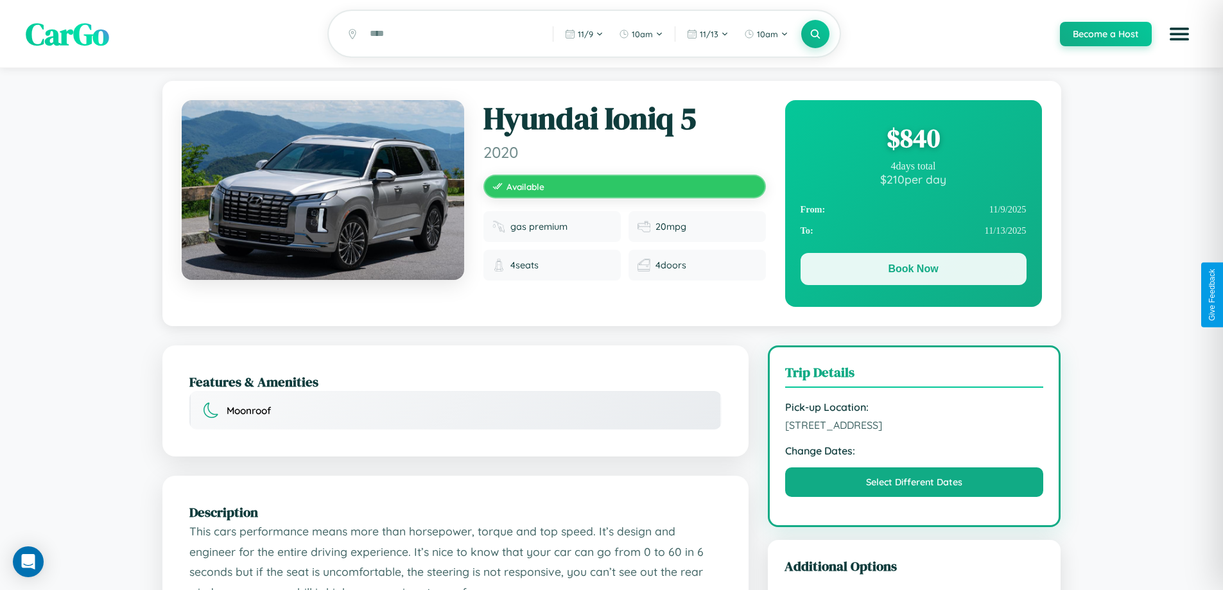
click at [913, 272] on button "Book Now" at bounding box center [914, 269] width 226 height 32
